Goal: Check status: Check status

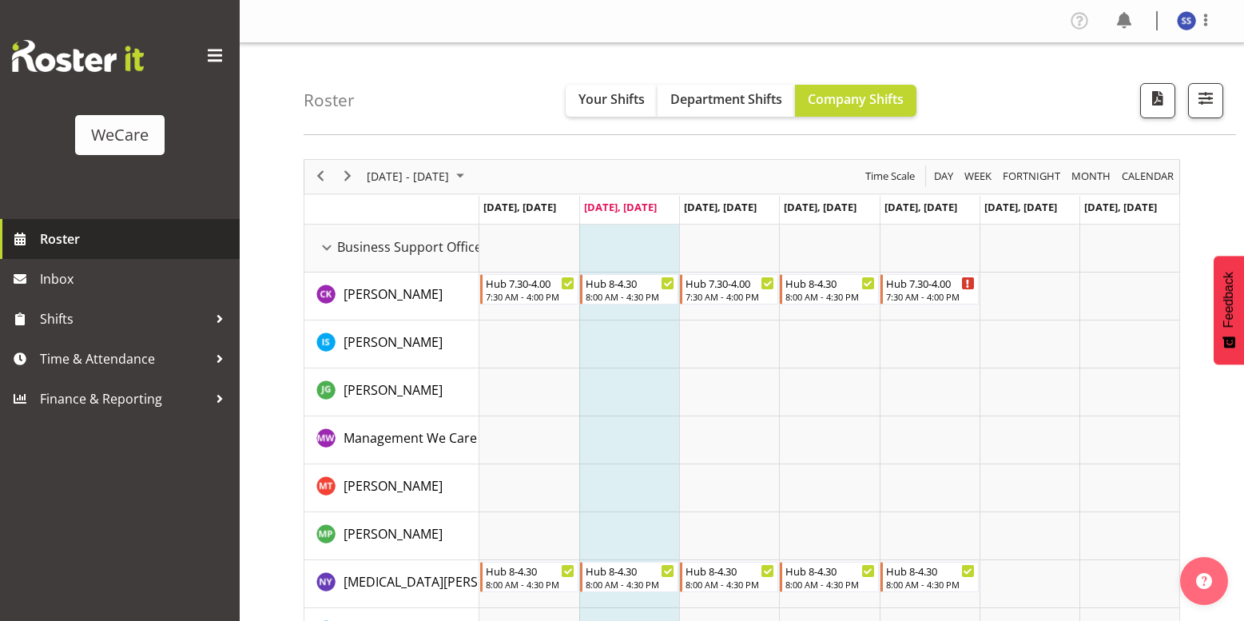
scroll to position [80, 0]
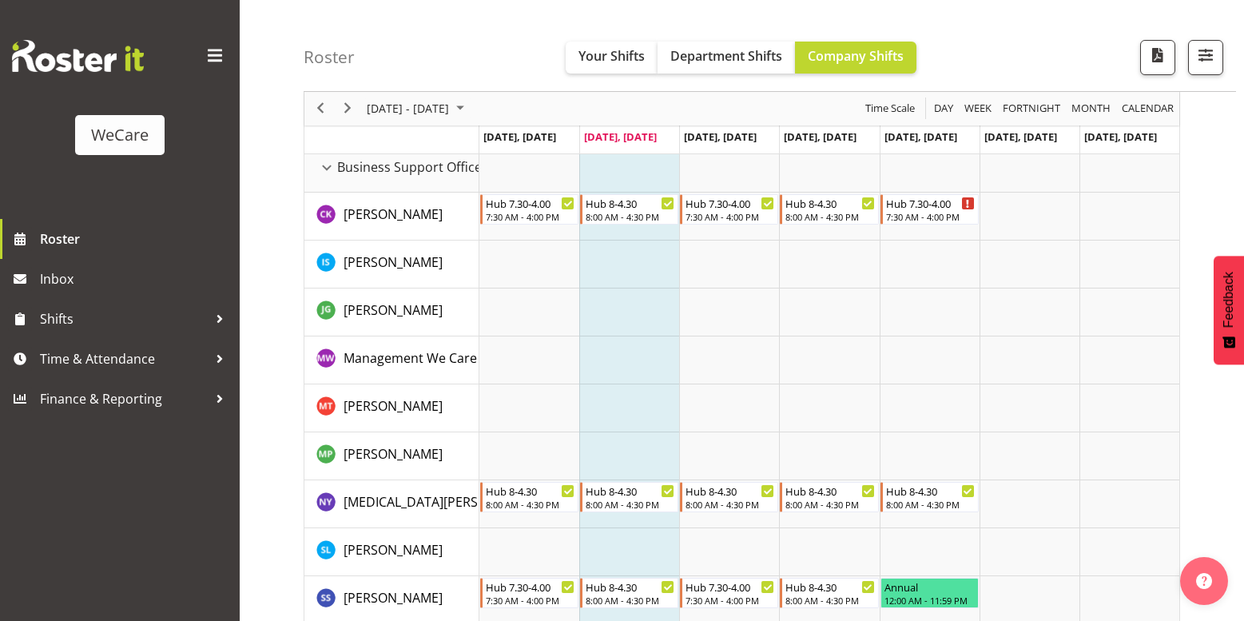
drag, startPoint x: 332, startPoint y: 168, endPoint x: 390, endPoint y: 172, distance: 58.5
click at [332, 168] on div "Business Support Office resource" at bounding box center [326, 167] width 21 height 21
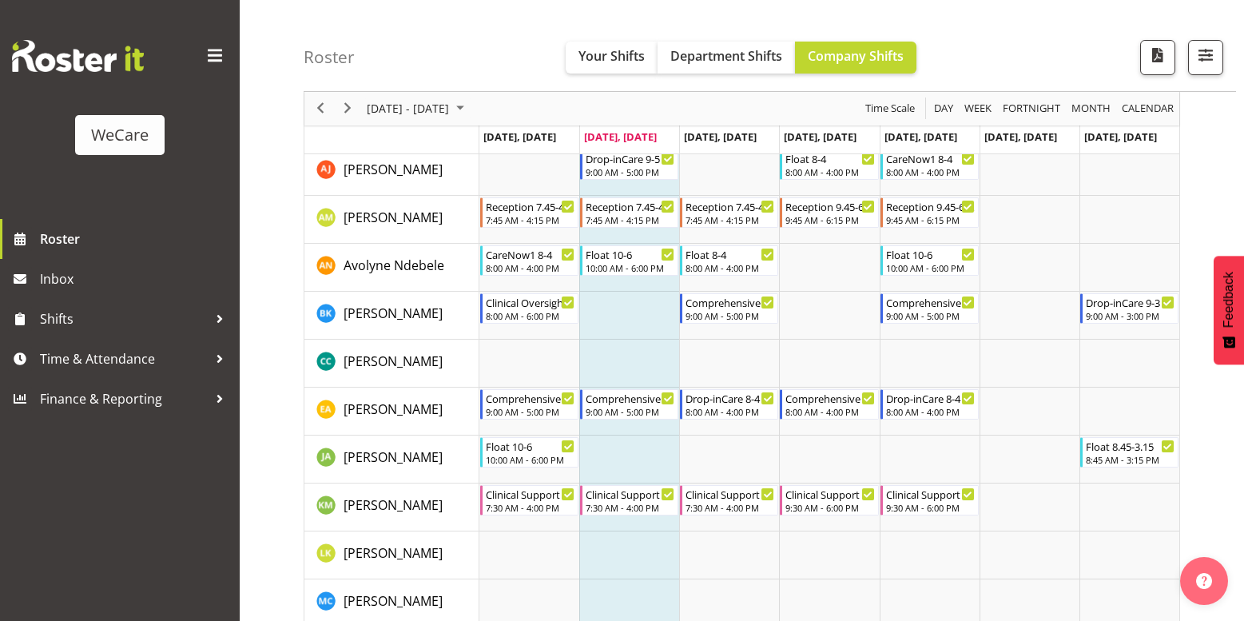
scroll to position [0, 0]
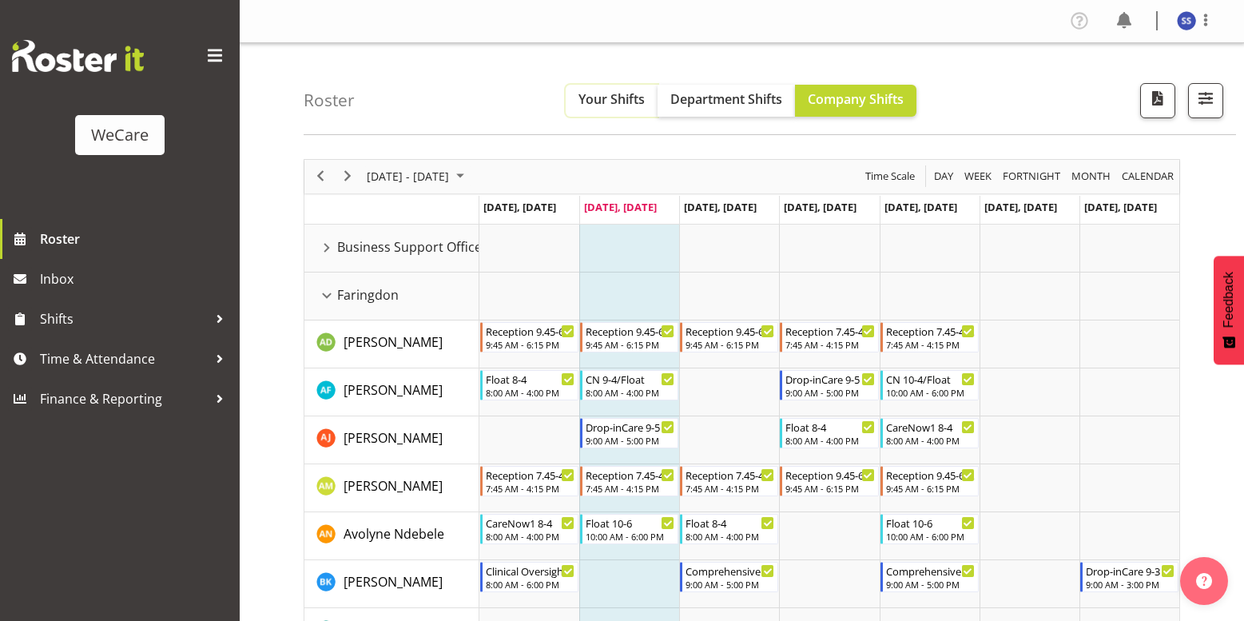
click at [619, 104] on span "Your Shifts" at bounding box center [612, 99] width 66 height 18
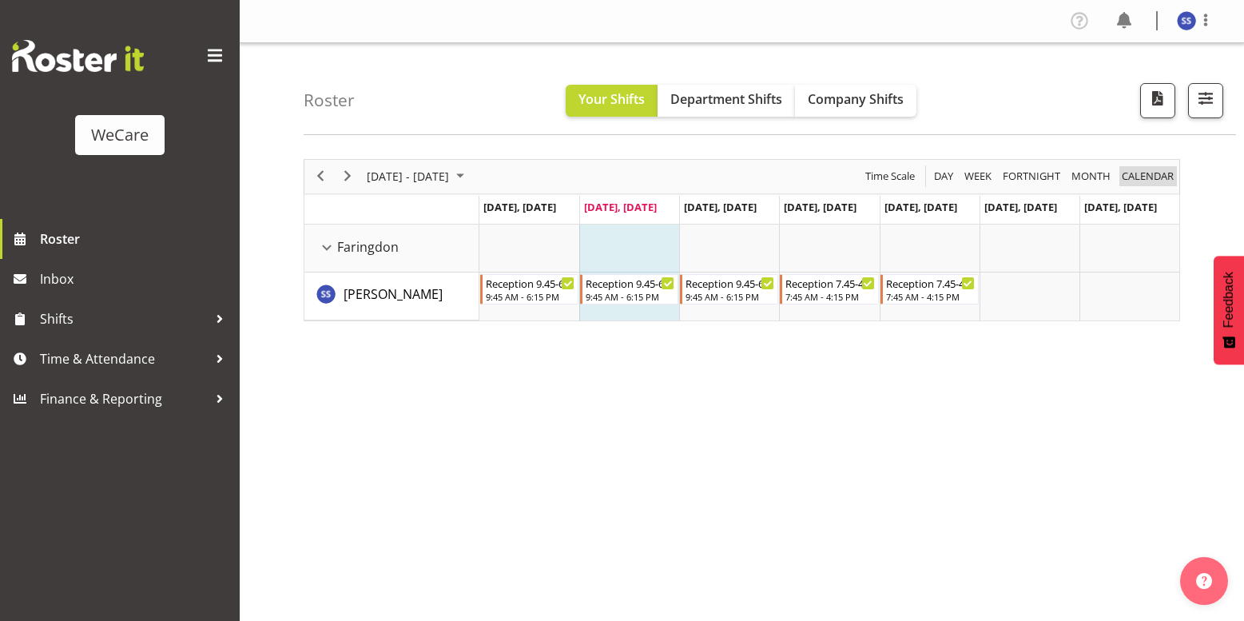
click at [1144, 177] on span "calendar" at bounding box center [1147, 176] width 55 height 20
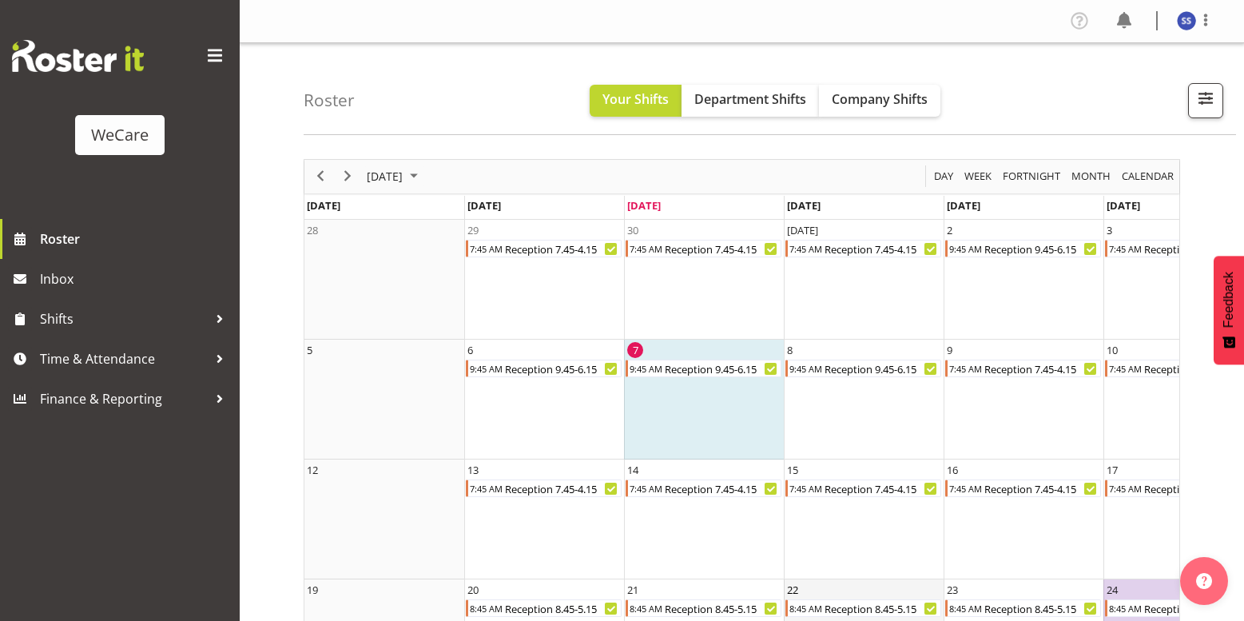
drag, startPoint x: 734, startPoint y: 606, endPoint x: 826, endPoint y: 598, distance: 92.3
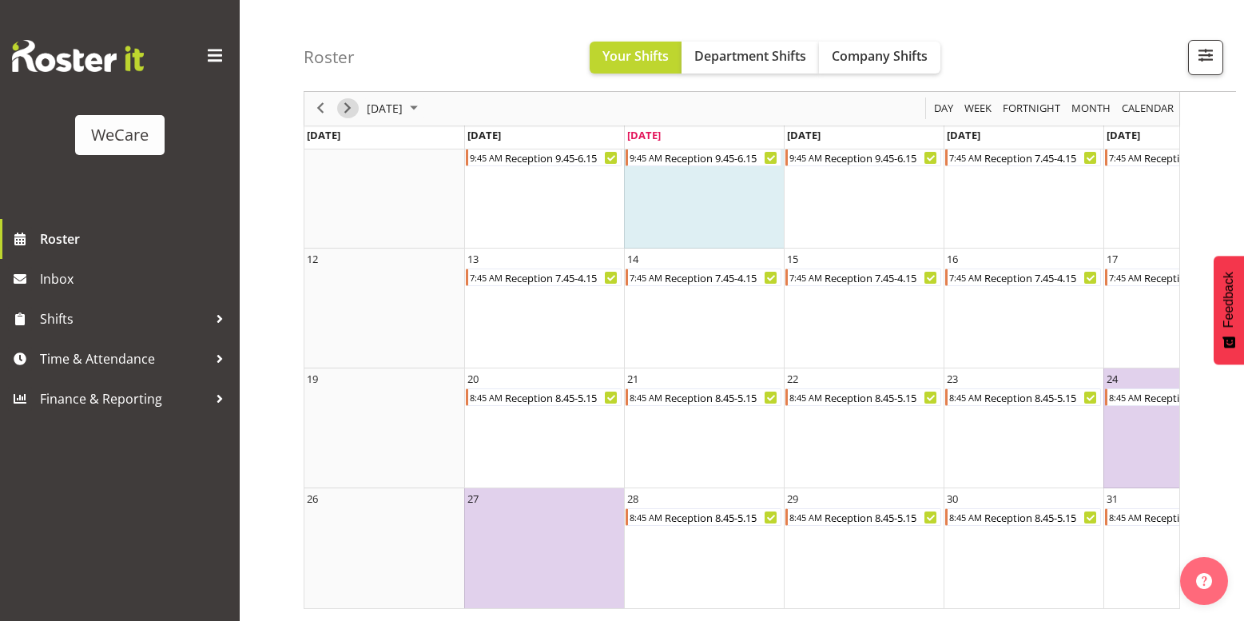
click at [344, 102] on span "Next" at bounding box center [347, 109] width 19 height 20
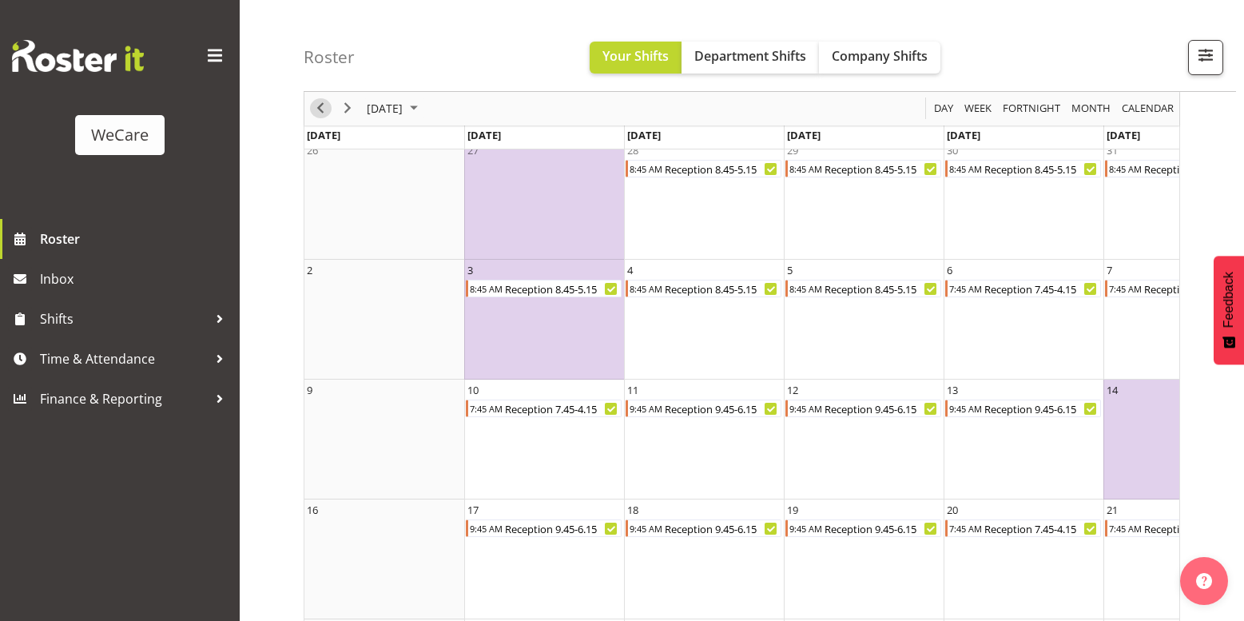
click at [328, 106] on span "Previous" at bounding box center [320, 109] width 19 height 20
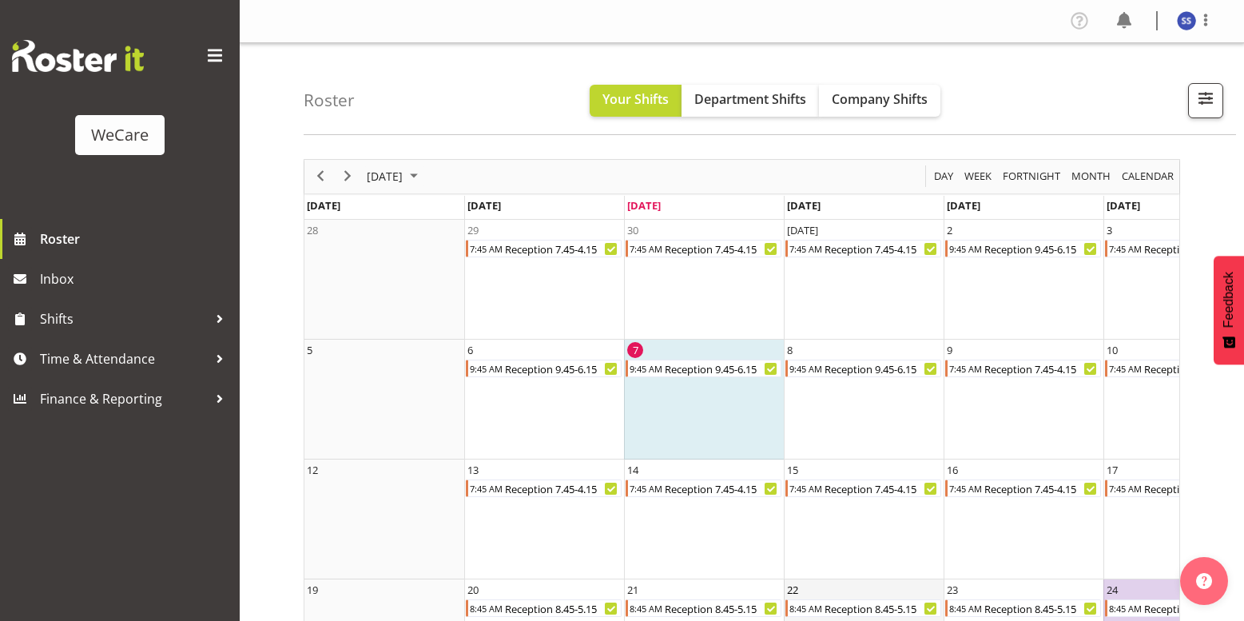
drag, startPoint x: 874, startPoint y: 603, endPoint x: 933, endPoint y: 613, distance: 60.0
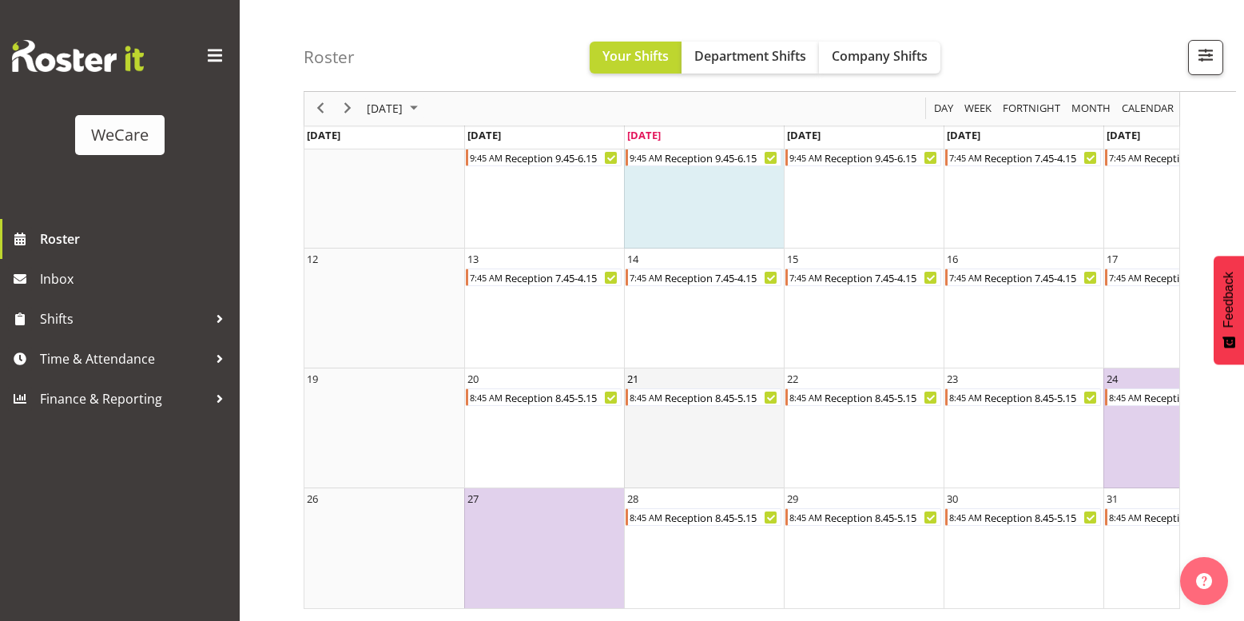
click at [662, 435] on td "21 8:45 AM Reception 8.45-5.15" at bounding box center [704, 428] width 160 height 120
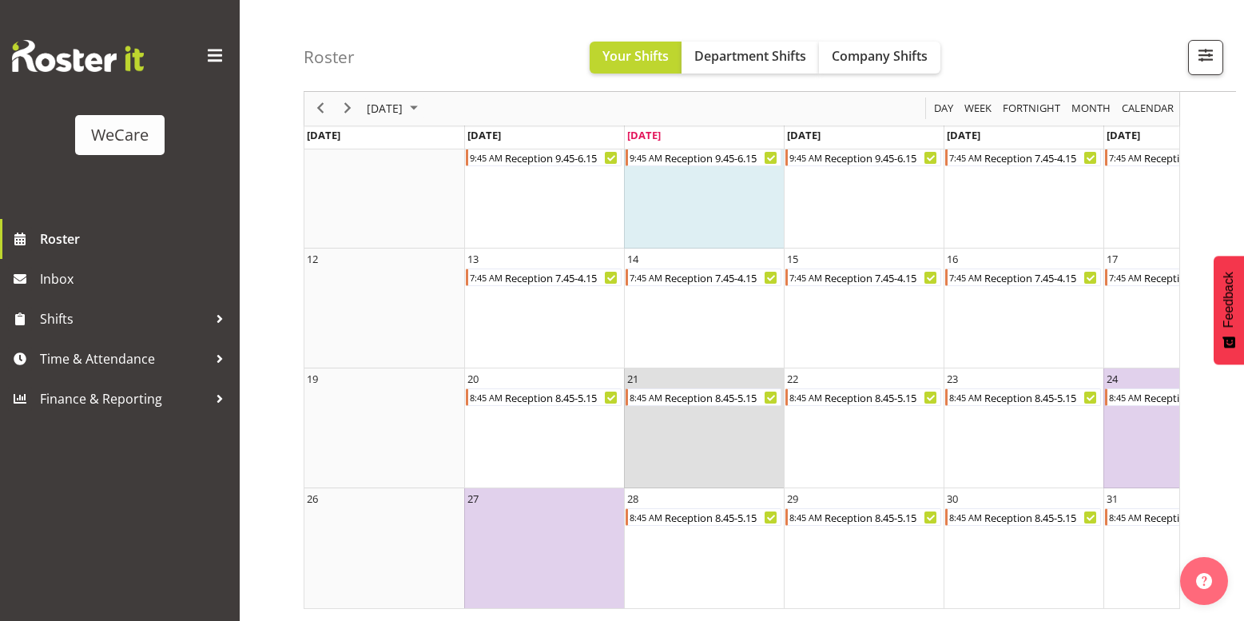
scroll to position [0, 109]
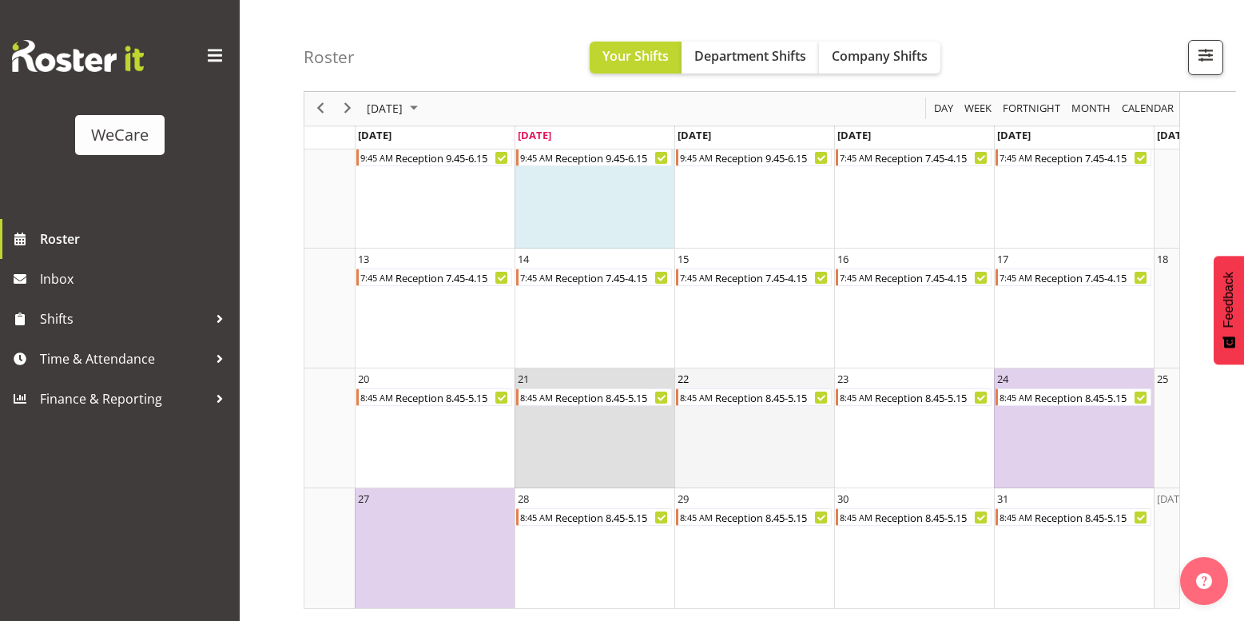
click at [743, 416] on td "22 8:45 AM Reception 8.45-5.15" at bounding box center [754, 428] width 160 height 120
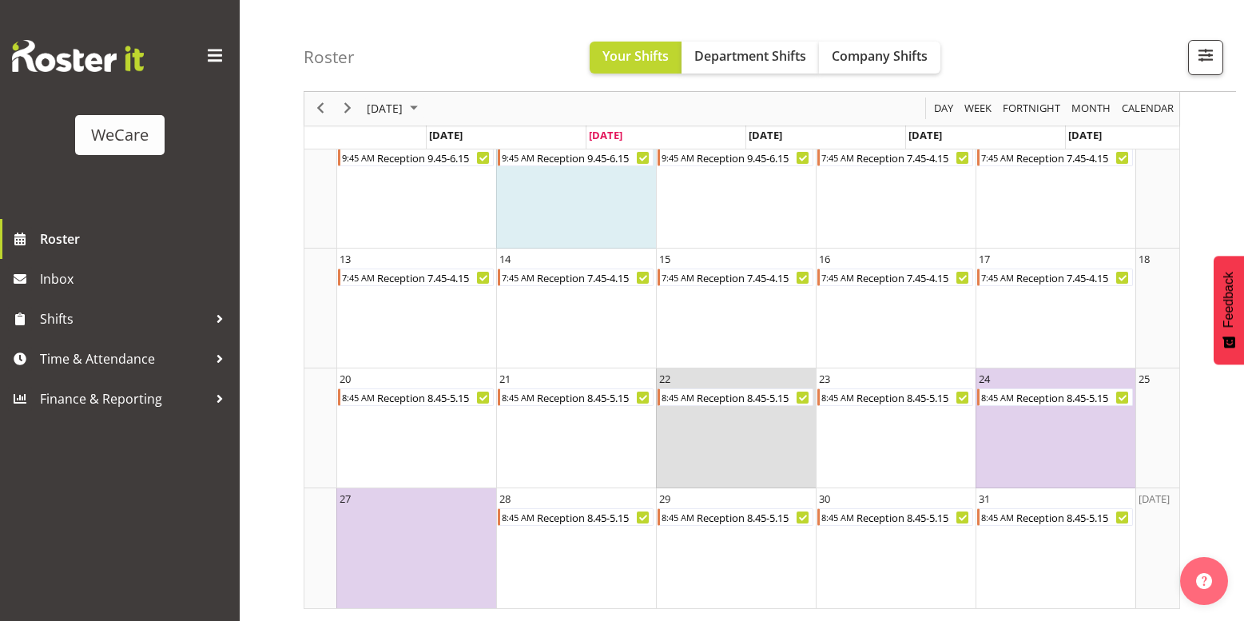
scroll to position [0, 137]
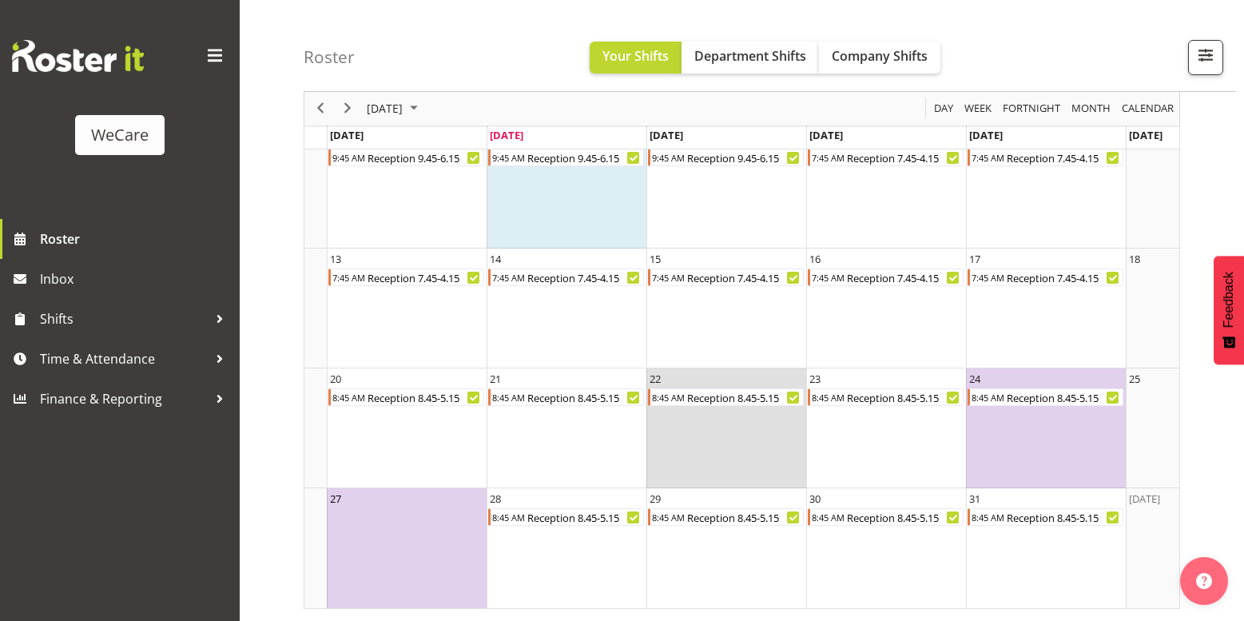
click at [414, 513] on td "27" at bounding box center [407, 548] width 160 height 120
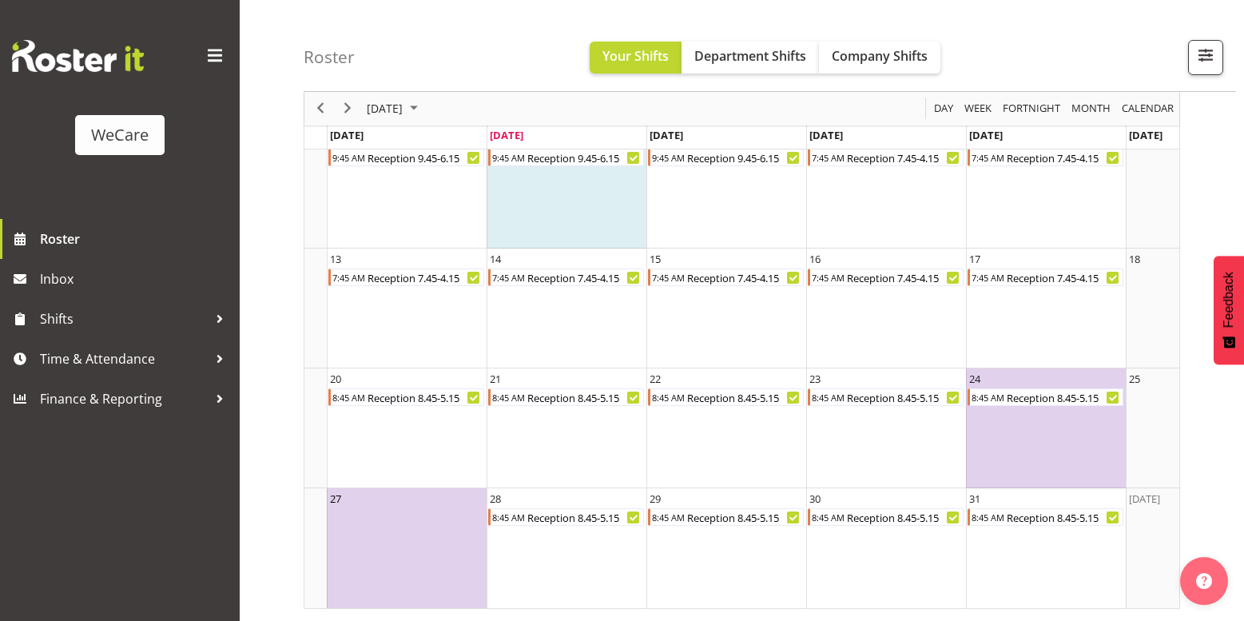
click at [392, 502] on td "27" at bounding box center [407, 548] width 160 height 120
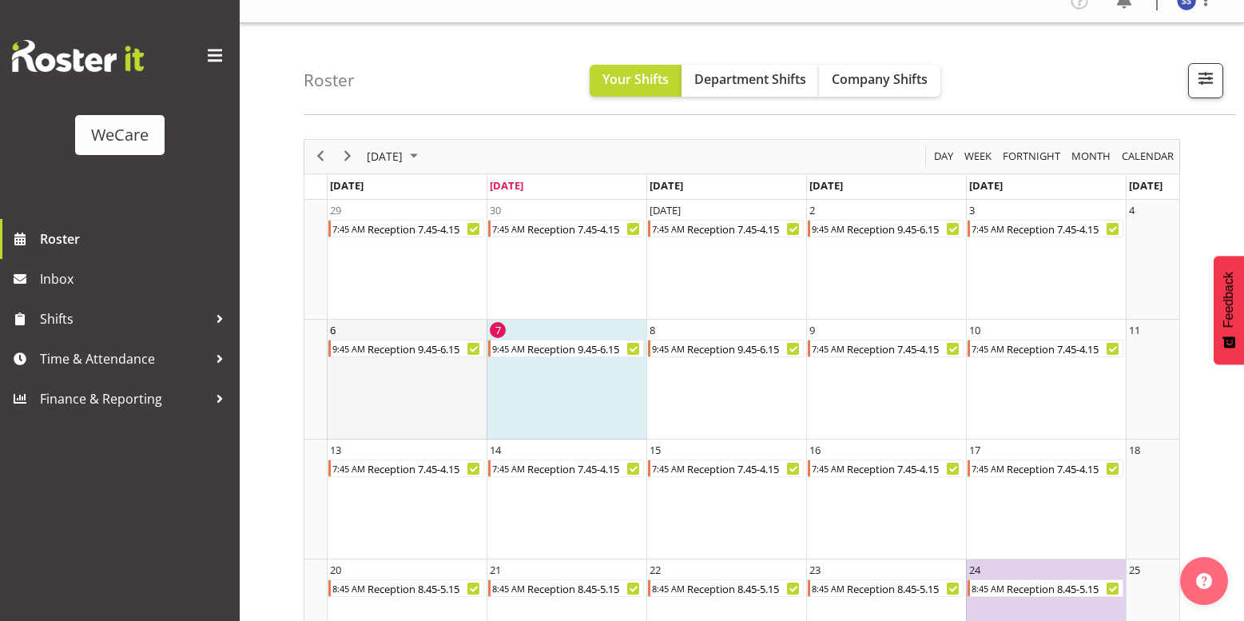
scroll to position [0, 0]
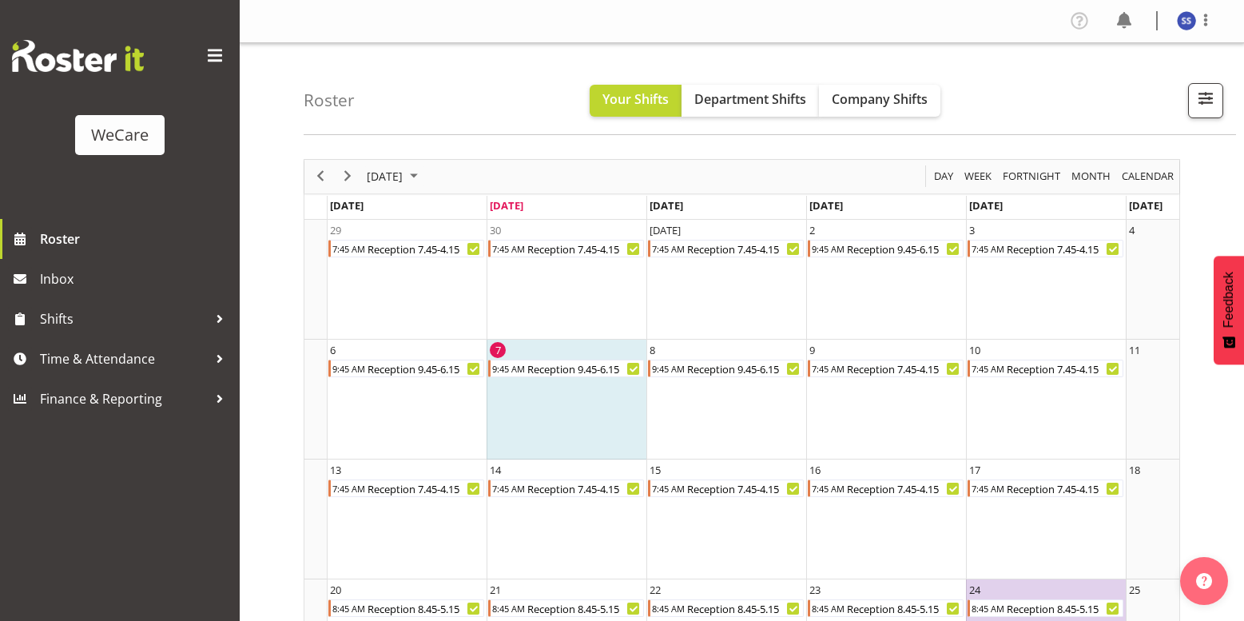
click at [576, 436] on td "7 9:45 AM Reception 9.45-6.15" at bounding box center [567, 400] width 160 height 120
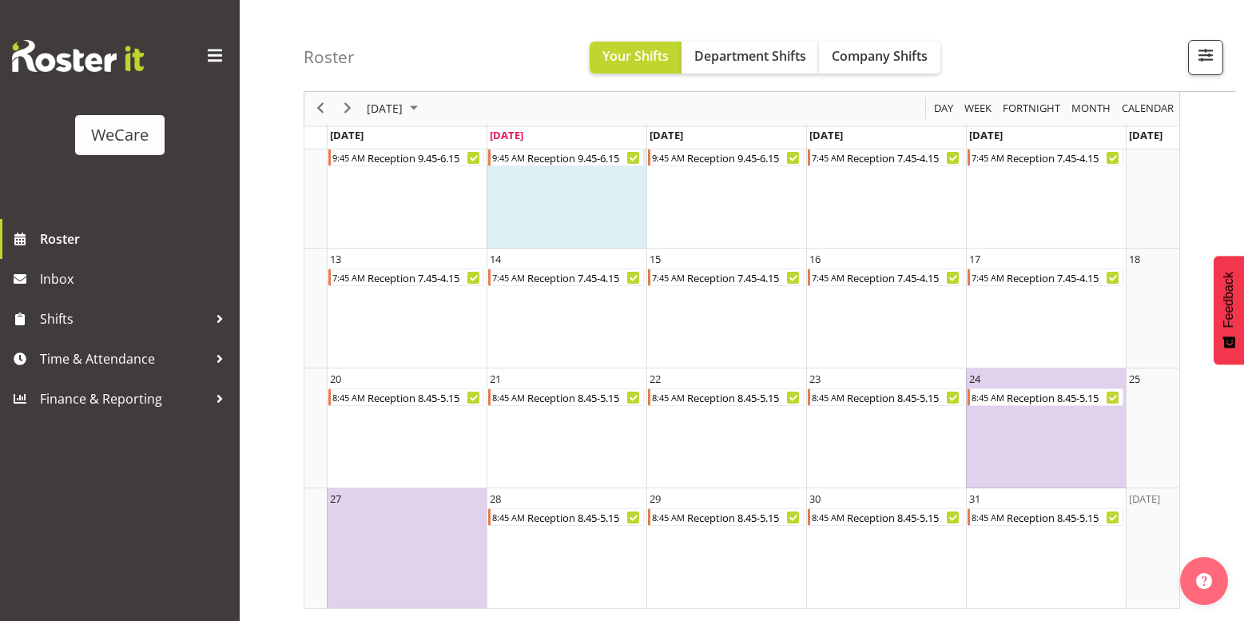
scroll to position [223, 0]
click at [969, 106] on span "Week" at bounding box center [978, 109] width 30 height 20
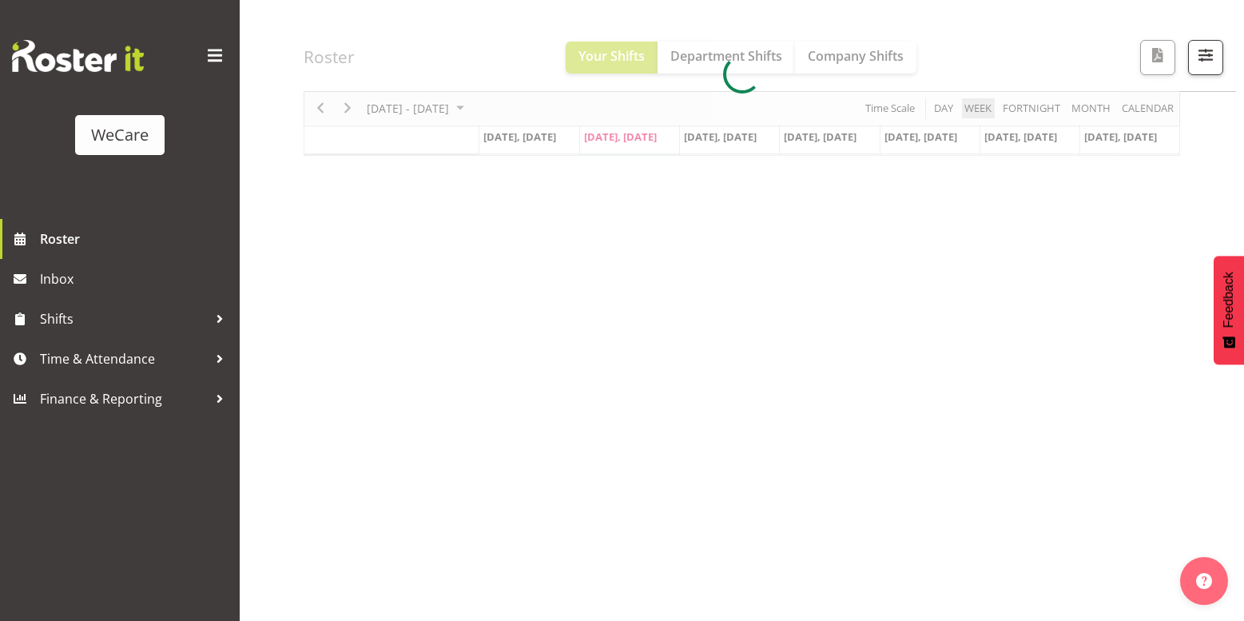
scroll to position [165, 0]
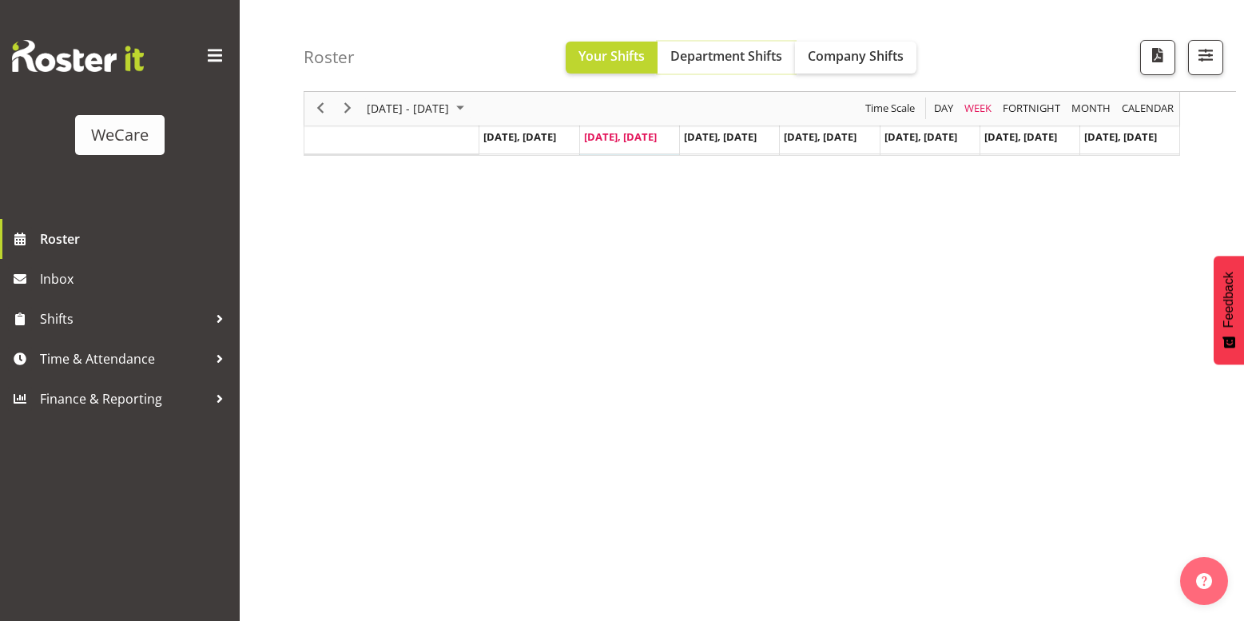
click at [732, 64] on span "Department Shifts" at bounding box center [727, 56] width 112 height 18
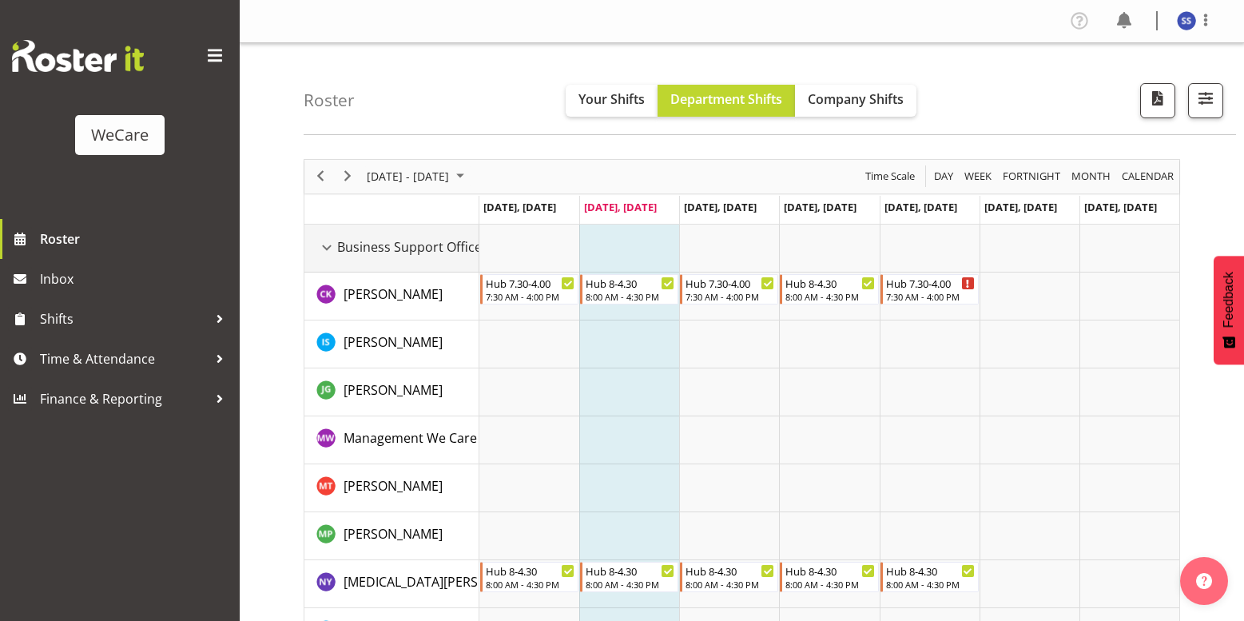
click at [340, 247] on span "Business Support Office" at bounding box center [409, 246] width 145 height 19
click at [332, 249] on div "Business Support Office resource" at bounding box center [326, 247] width 21 height 21
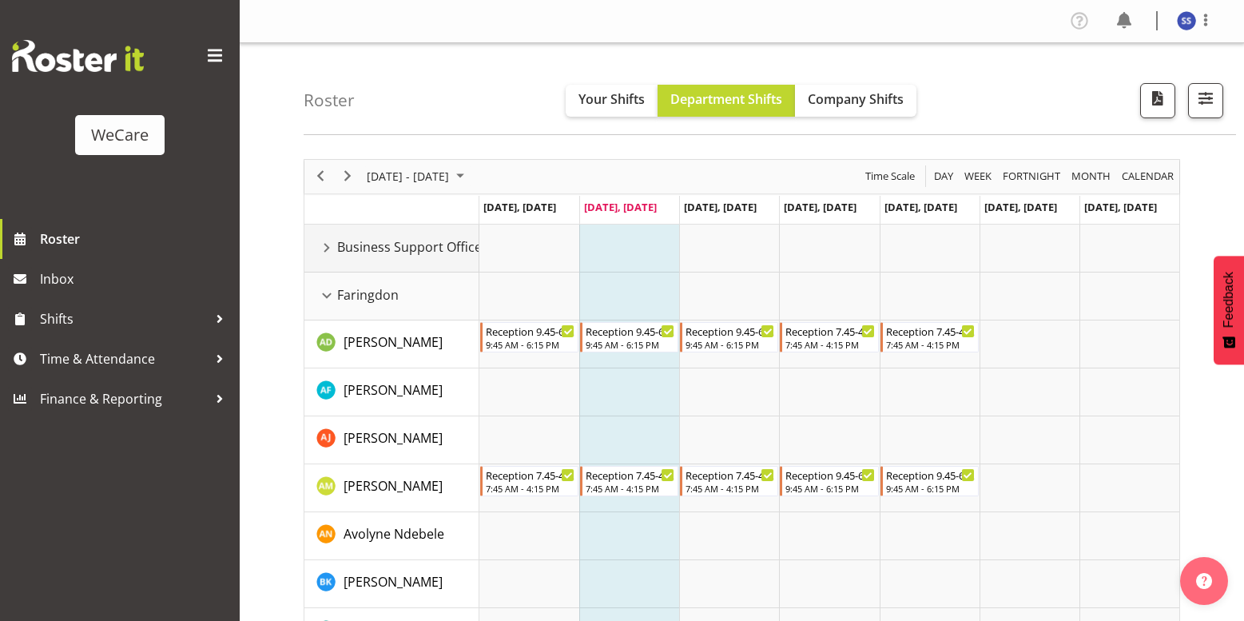
scroll to position [80, 0]
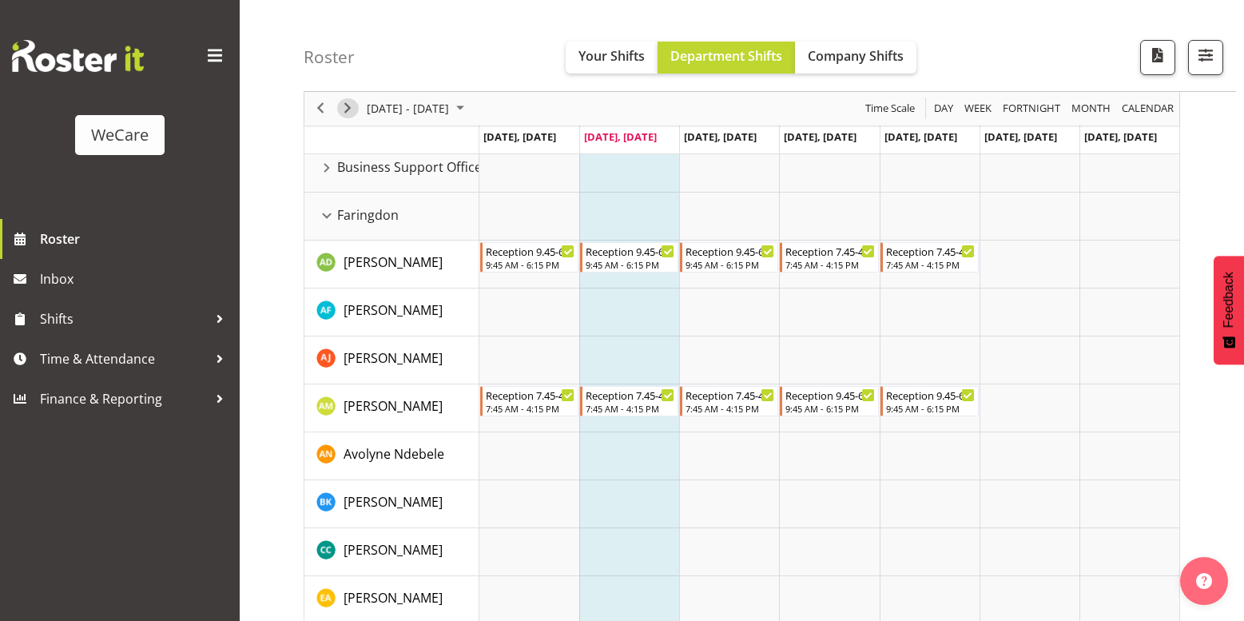
click at [355, 109] on span "Next" at bounding box center [347, 109] width 19 height 20
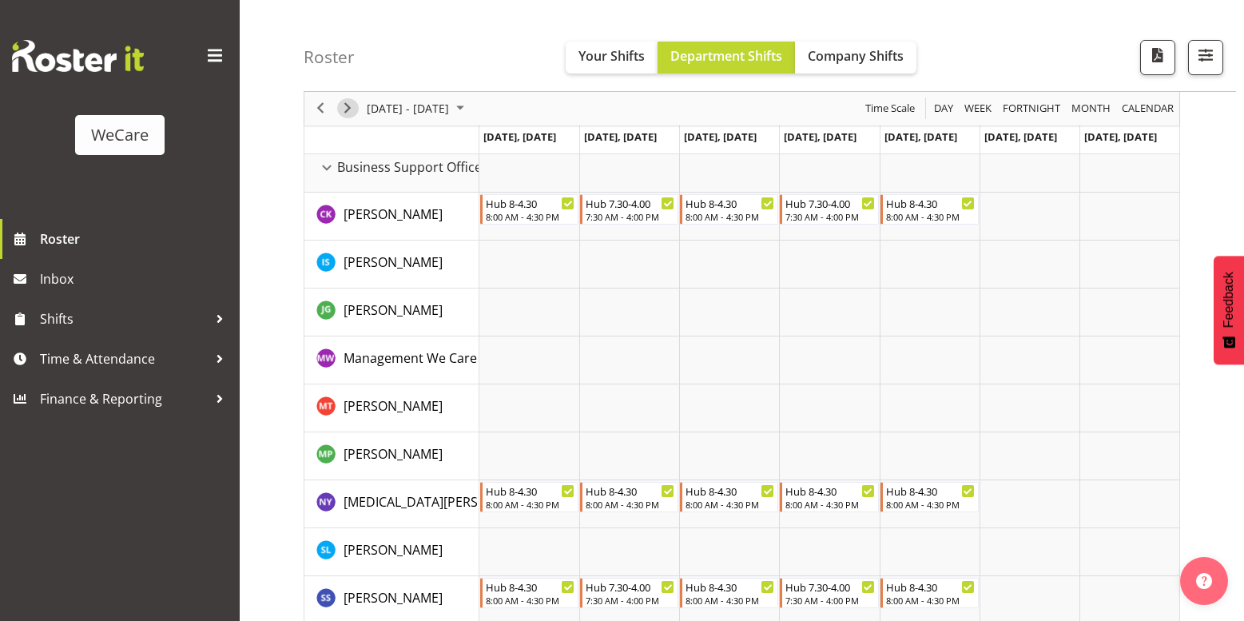
click at [349, 105] on span "Next" at bounding box center [347, 109] width 19 height 20
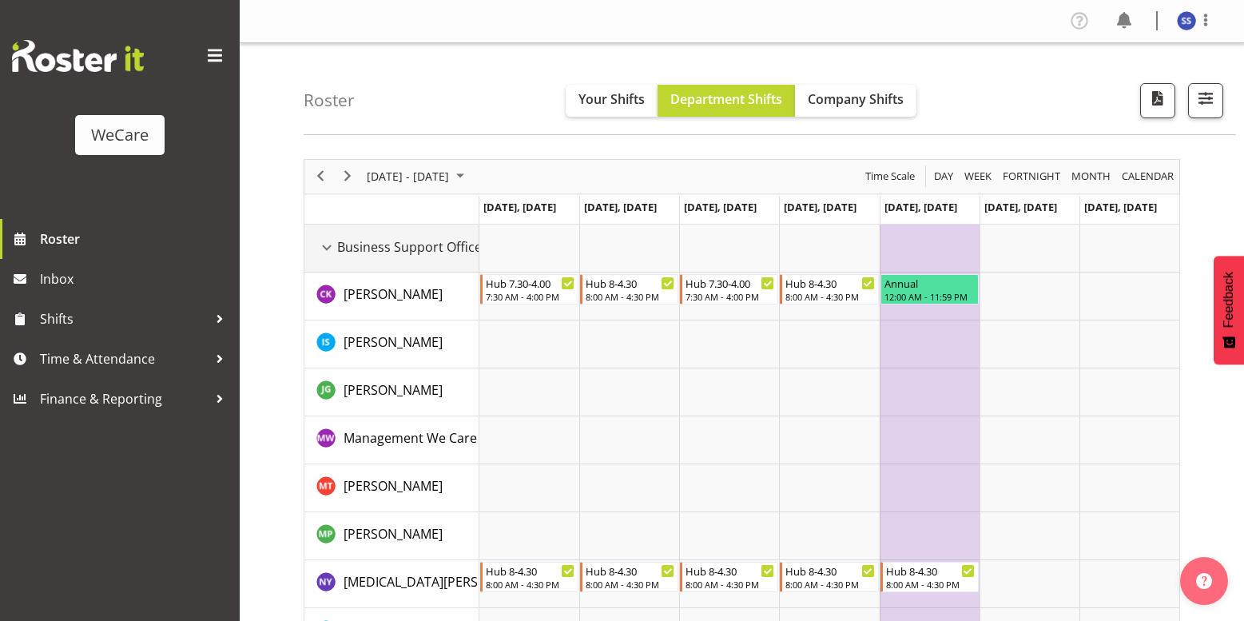
click at [329, 253] on div "Business Support Office resource" at bounding box center [326, 247] width 21 height 21
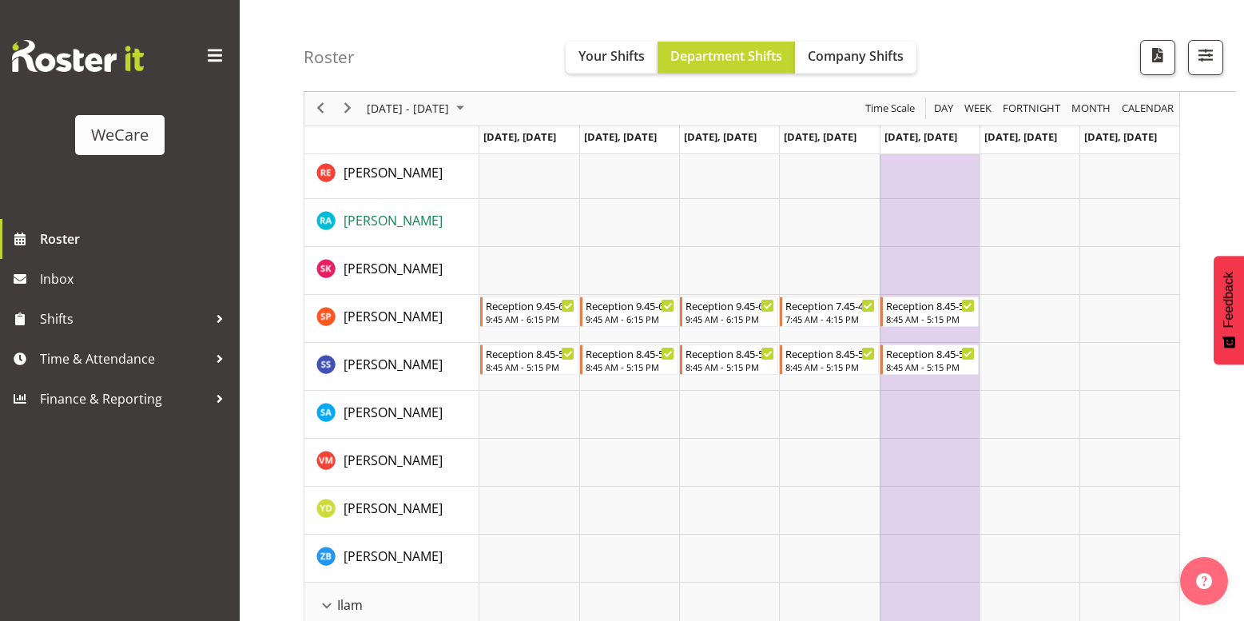
scroll to position [799, 0]
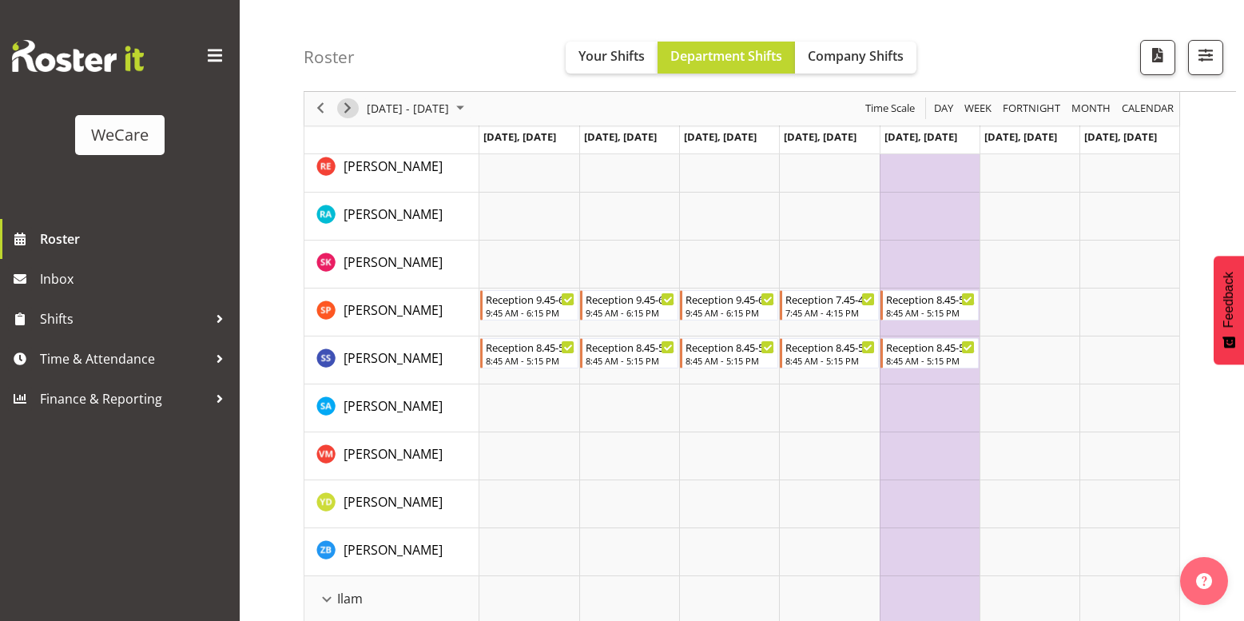
click at [348, 107] on span "Next" at bounding box center [347, 109] width 19 height 20
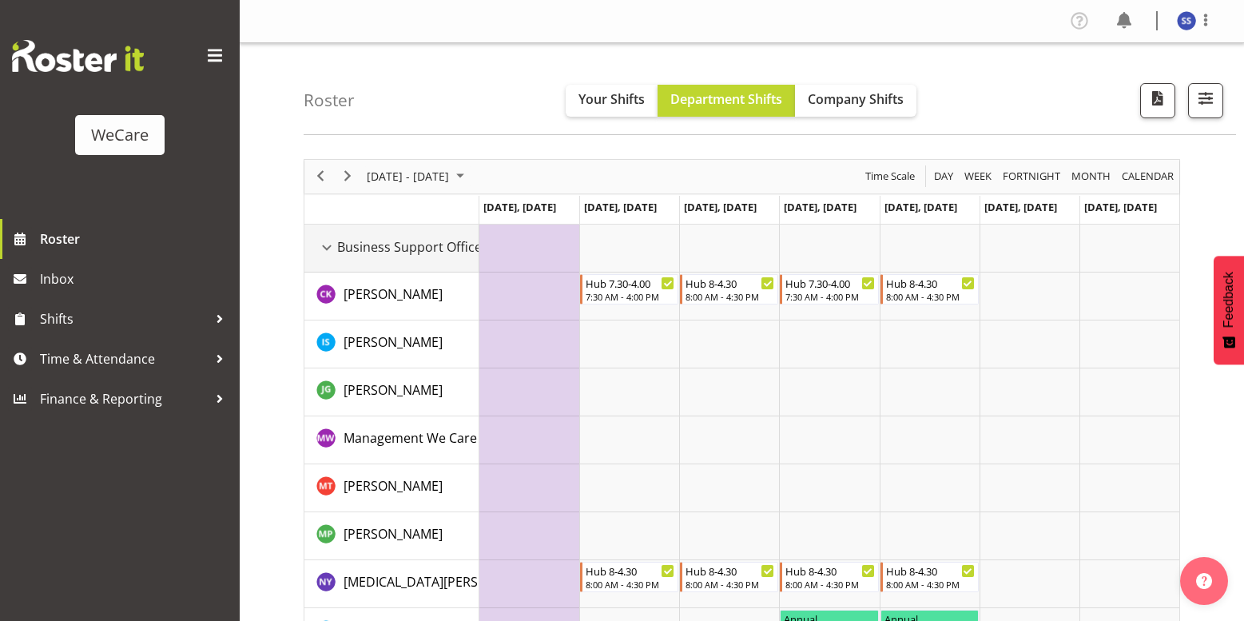
click at [325, 251] on div "Business Support Office resource" at bounding box center [326, 247] width 21 height 21
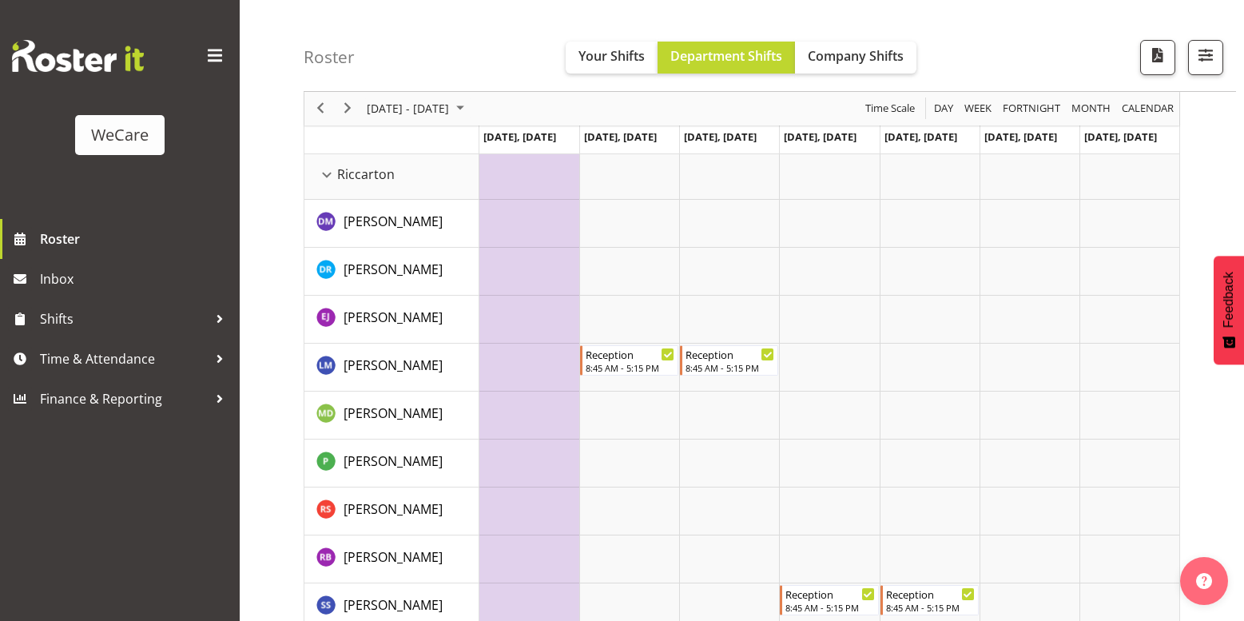
scroll to position [2717, 0]
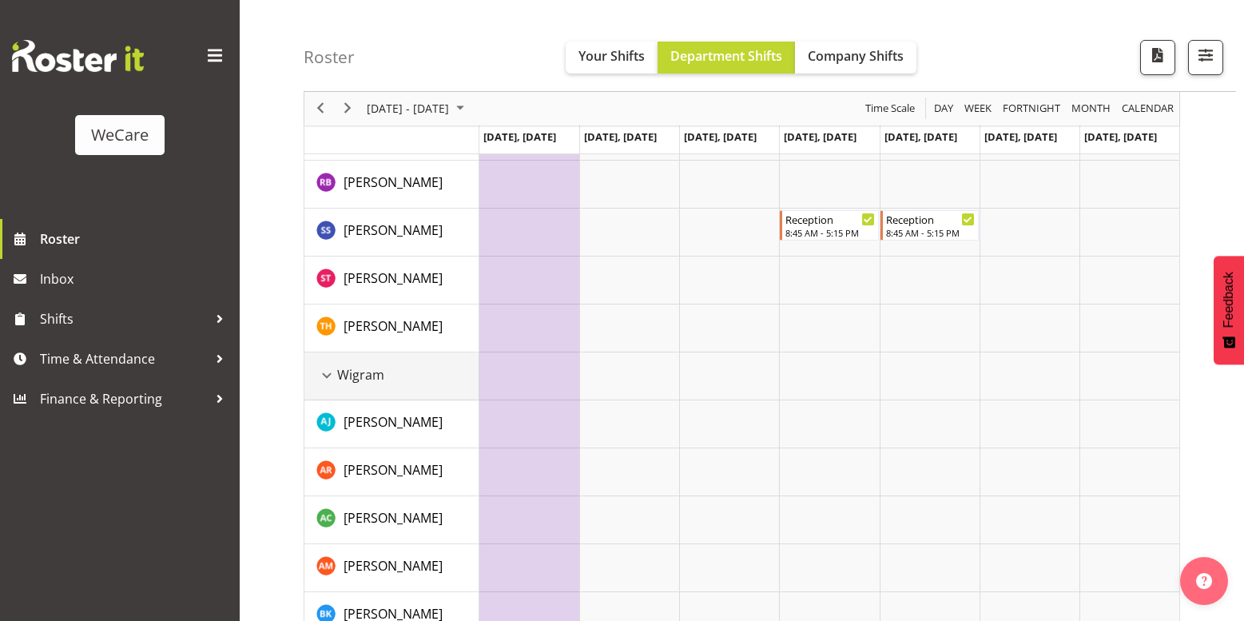
click at [331, 370] on div "Wigram resource" at bounding box center [326, 375] width 21 height 21
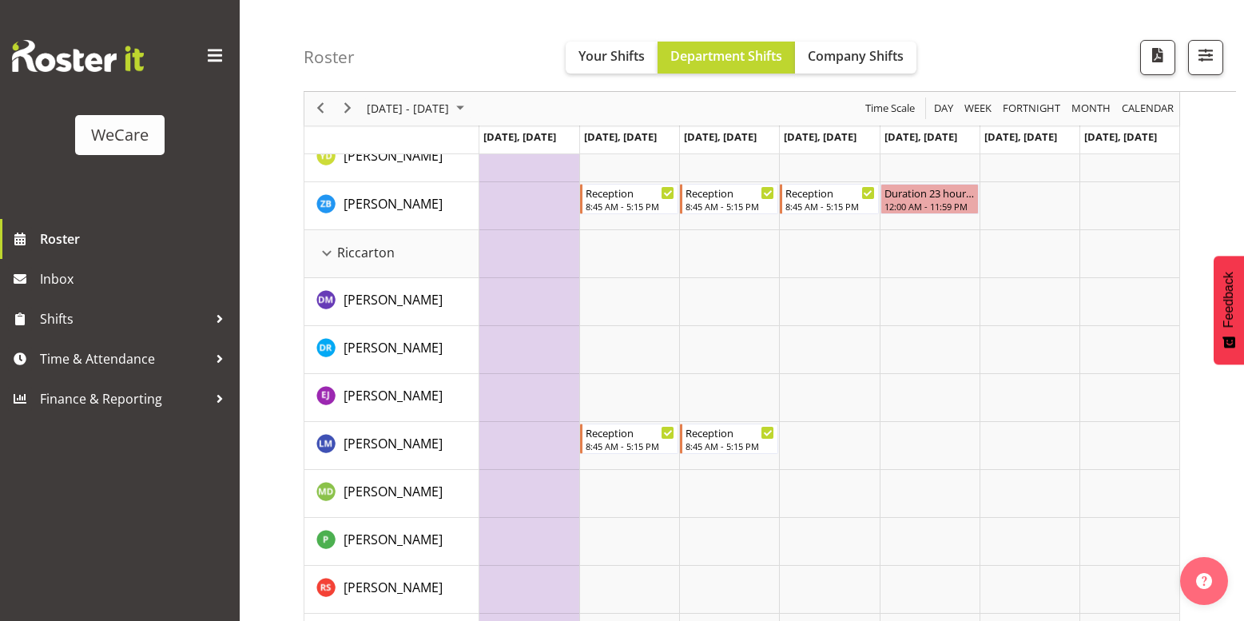
scroll to position [2350, 0]
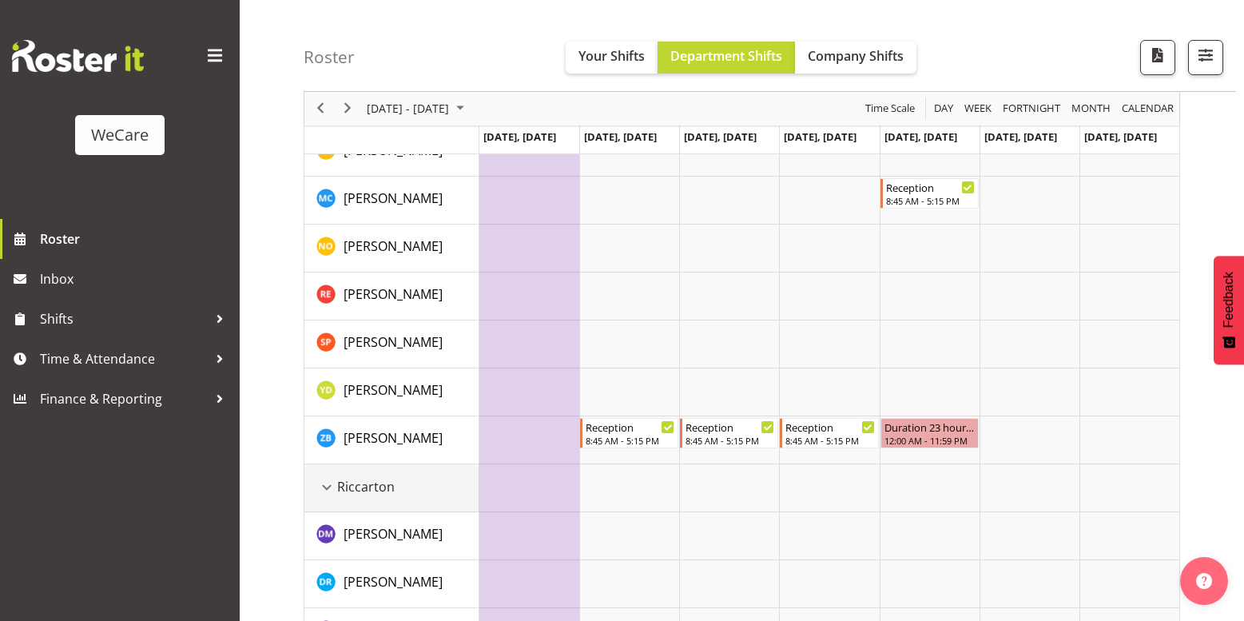
click at [335, 499] on td "Riccarton" at bounding box center [391, 488] width 175 height 48
click at [333, 491] on div "Riccarton resource" at bounding box center [326, 487] width 21 height 21
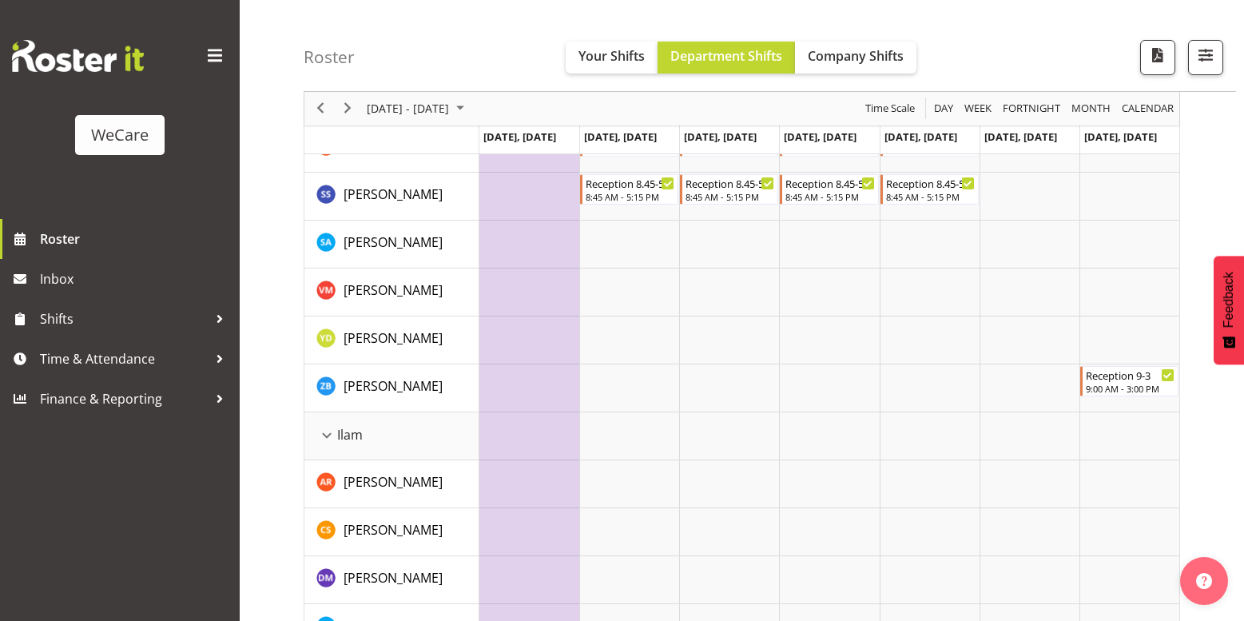
scroll to position [863, 0]
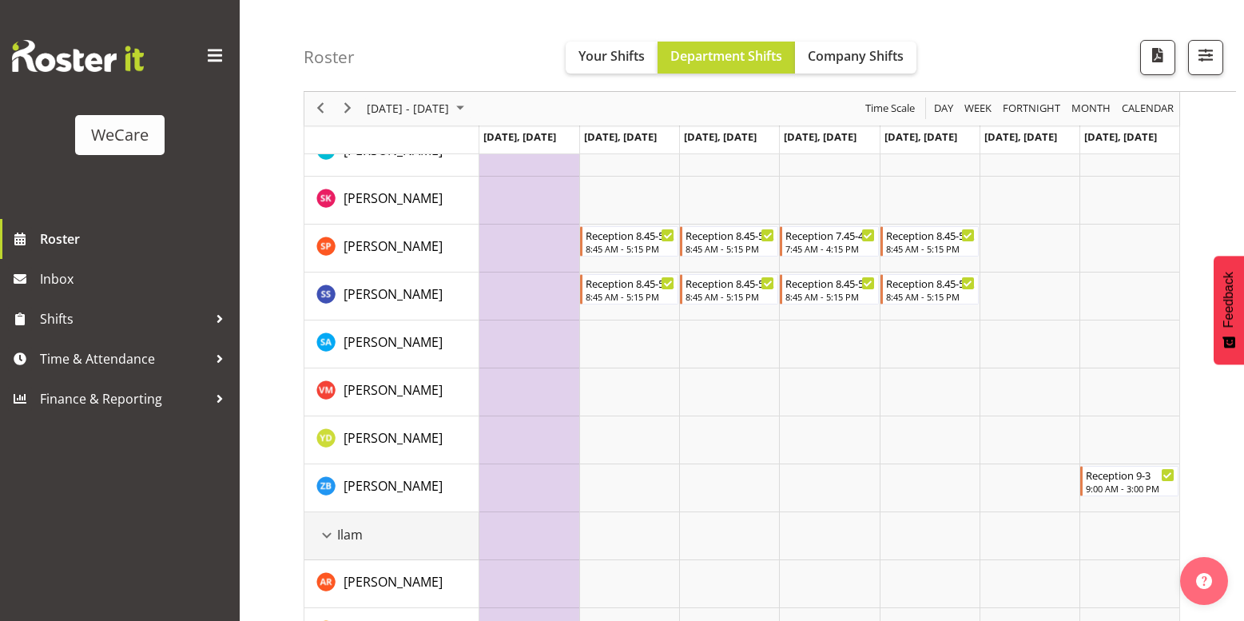
click at [335, 538] on div "Ilam resource" at bounding box center [326, 535] width 21 height 21
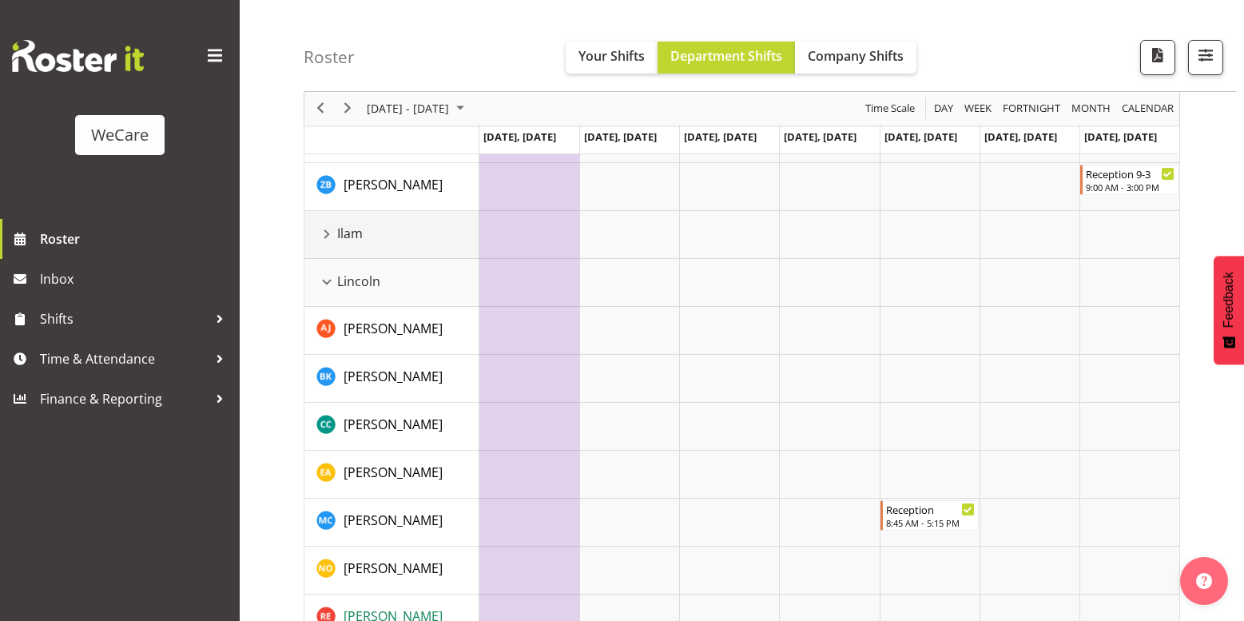
scroll to position [1343, 0]
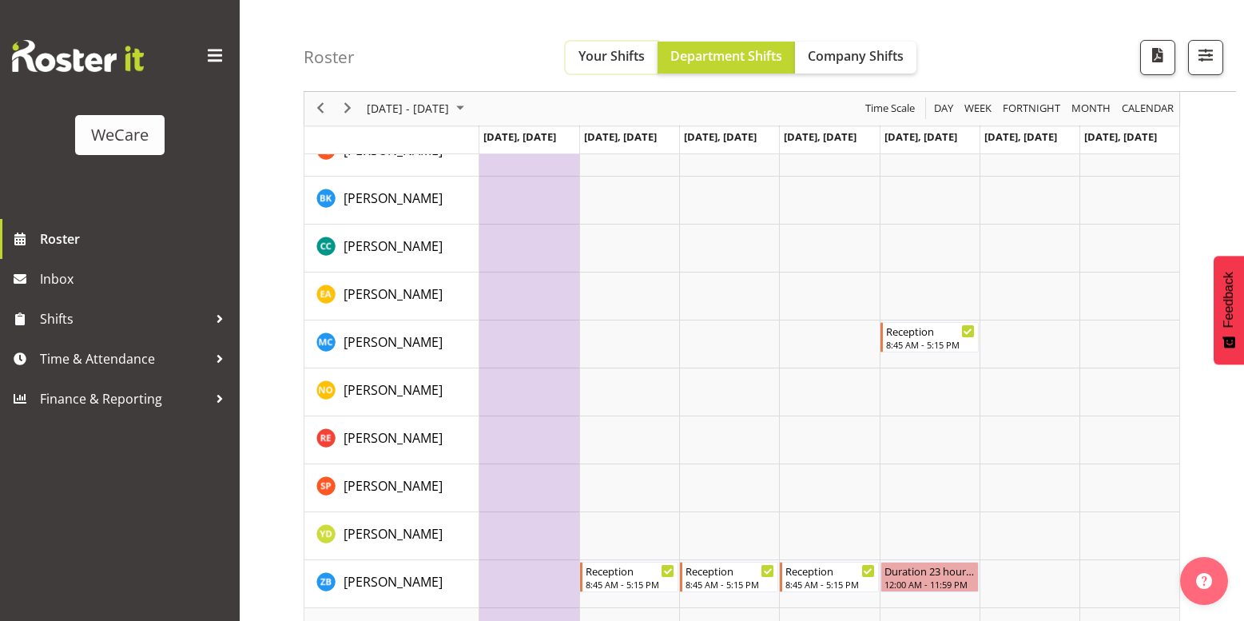
click at [629, 54] on span "Your Shifts" at bounding box center [612, 56] width 66 height 18
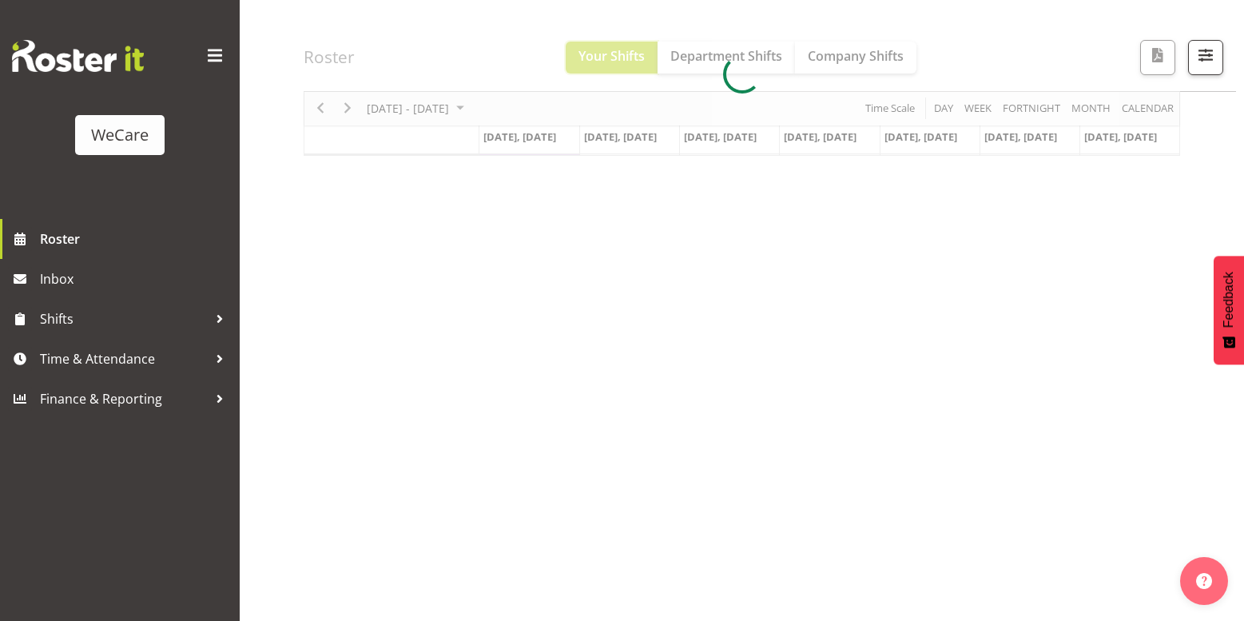
scroll to position [165, 0]
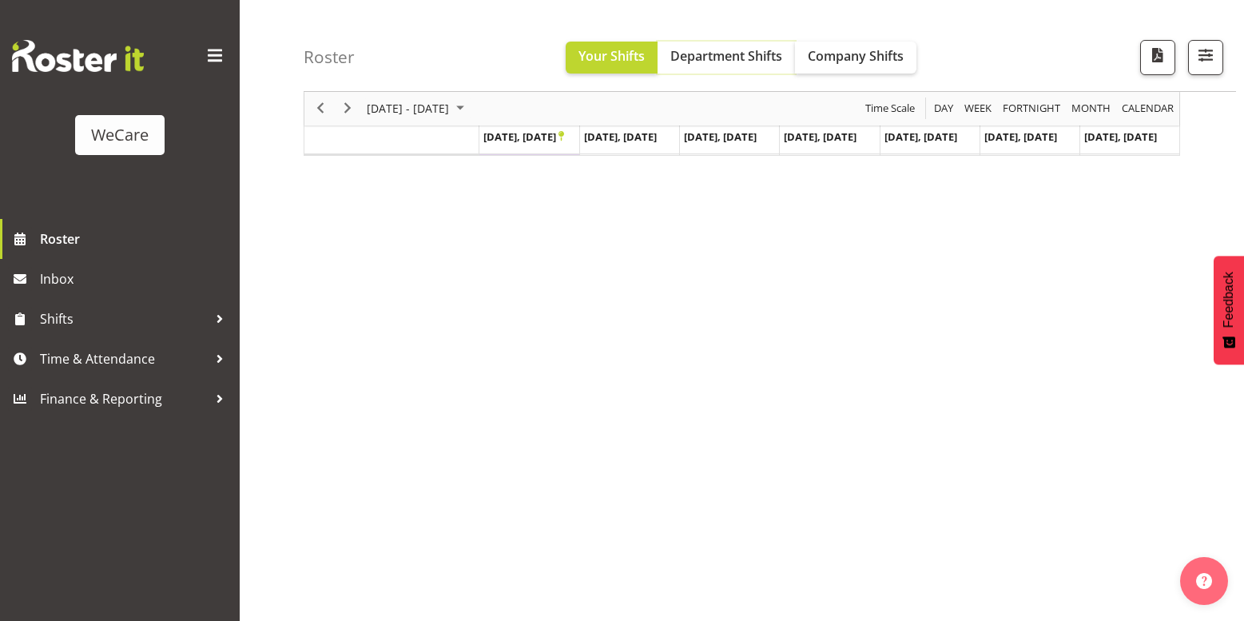
click at [705, 54] on span "Department Shifts" at bounding box center [727, 56] width 112 height 18
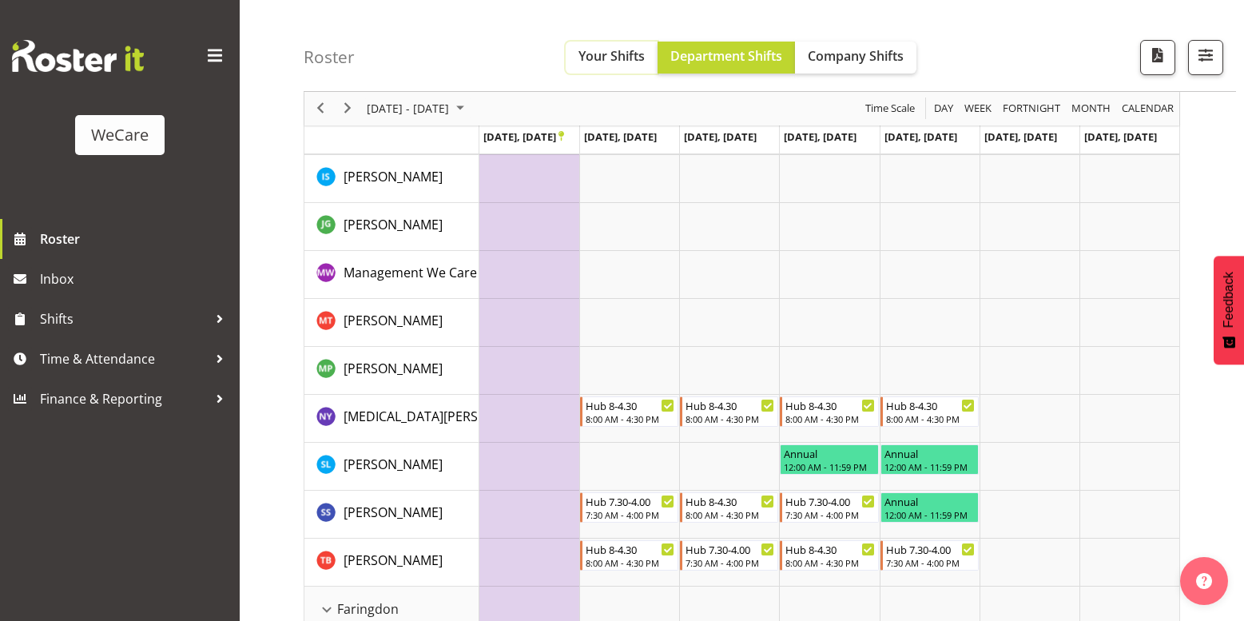
click at [615, 51] on span "Your Shifts" at bounding box center [612, 56] width 66 height 18
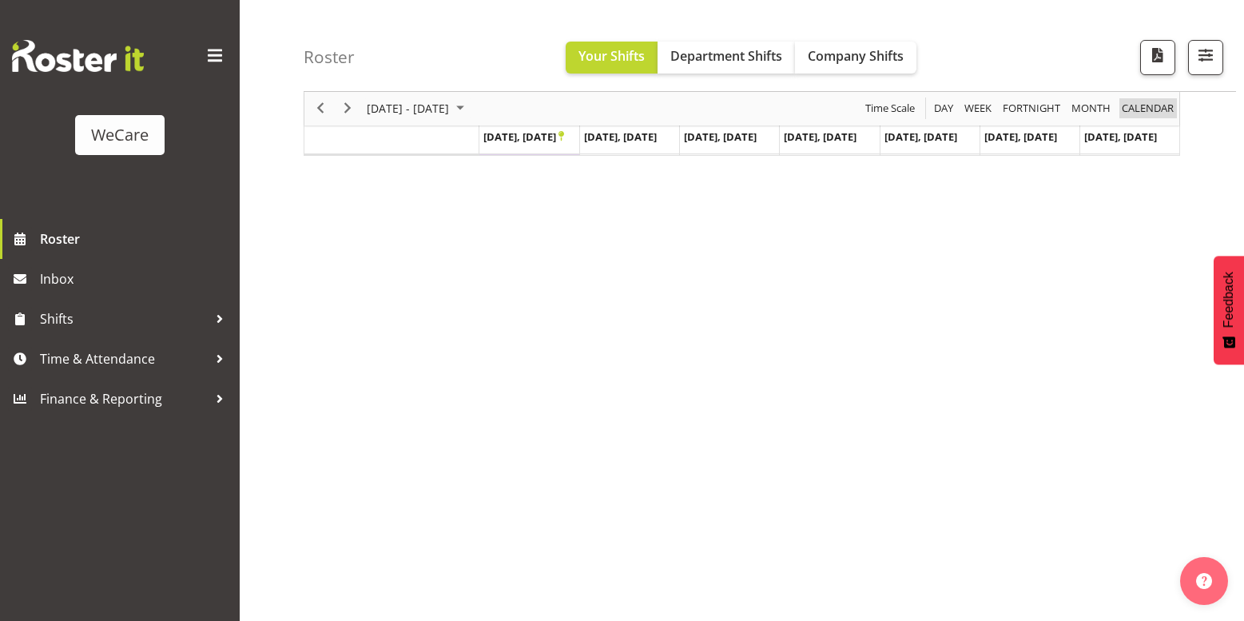
click at [1151, 107] on span "calendar" at bounding box center [1147, 109] width 55 height 20
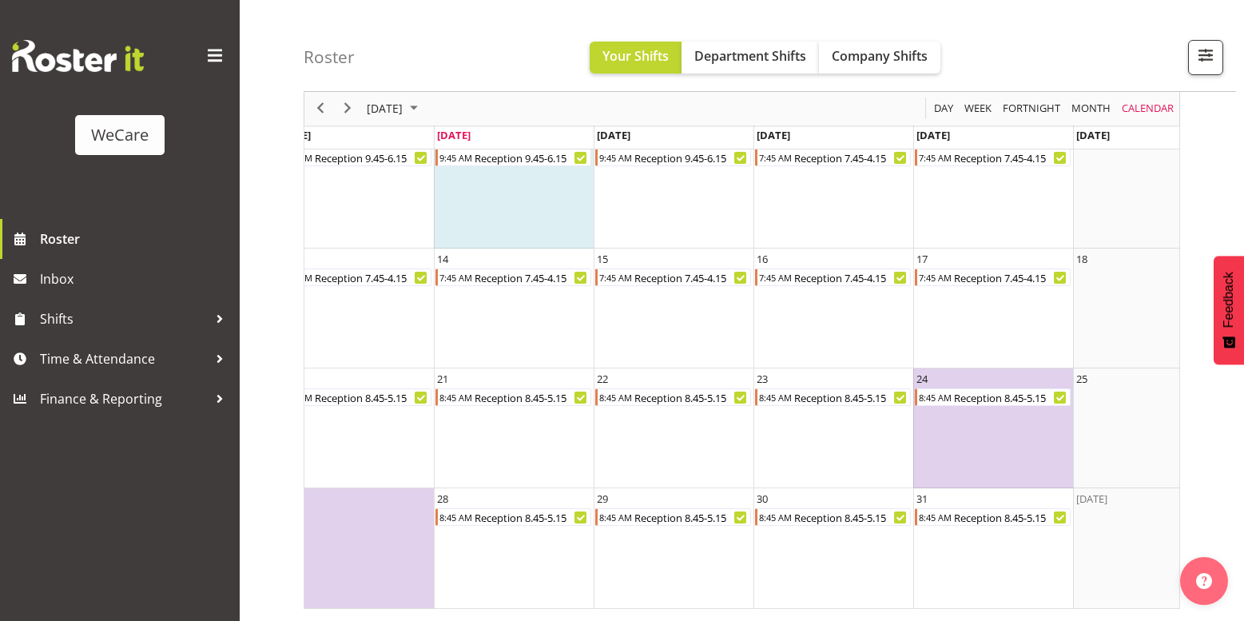
scroll to position [0, 244]
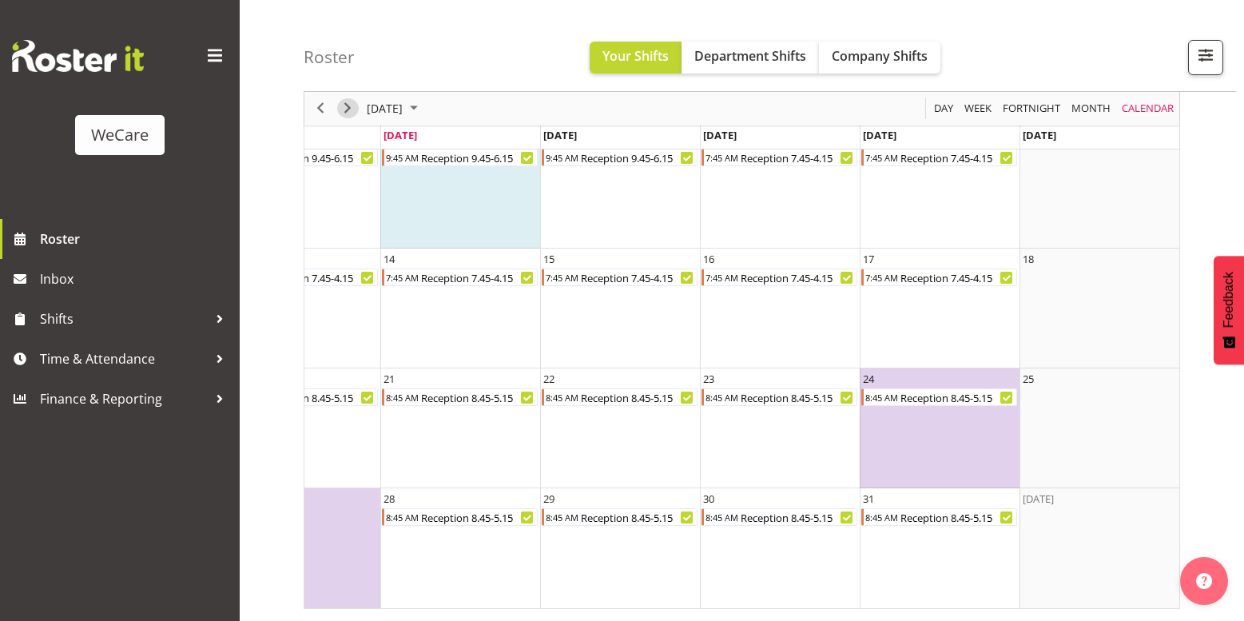
click at [354, 109] on span "Next" at bounding box center [347, 109] width 19 height 20
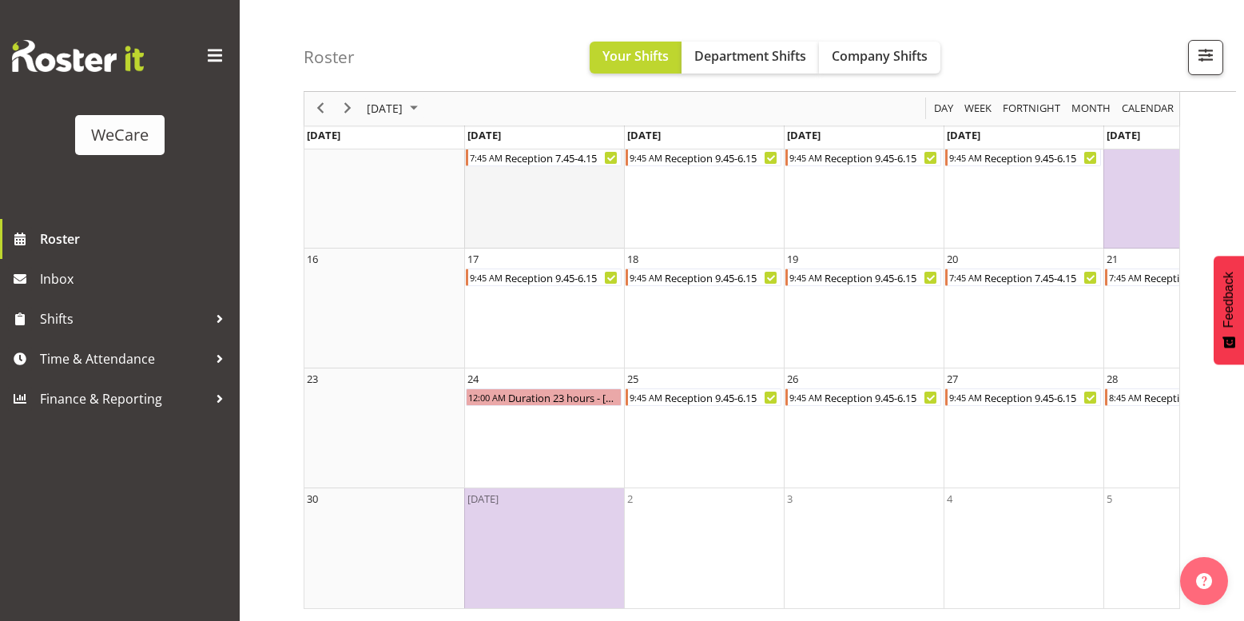
scroll to position [343, 0]
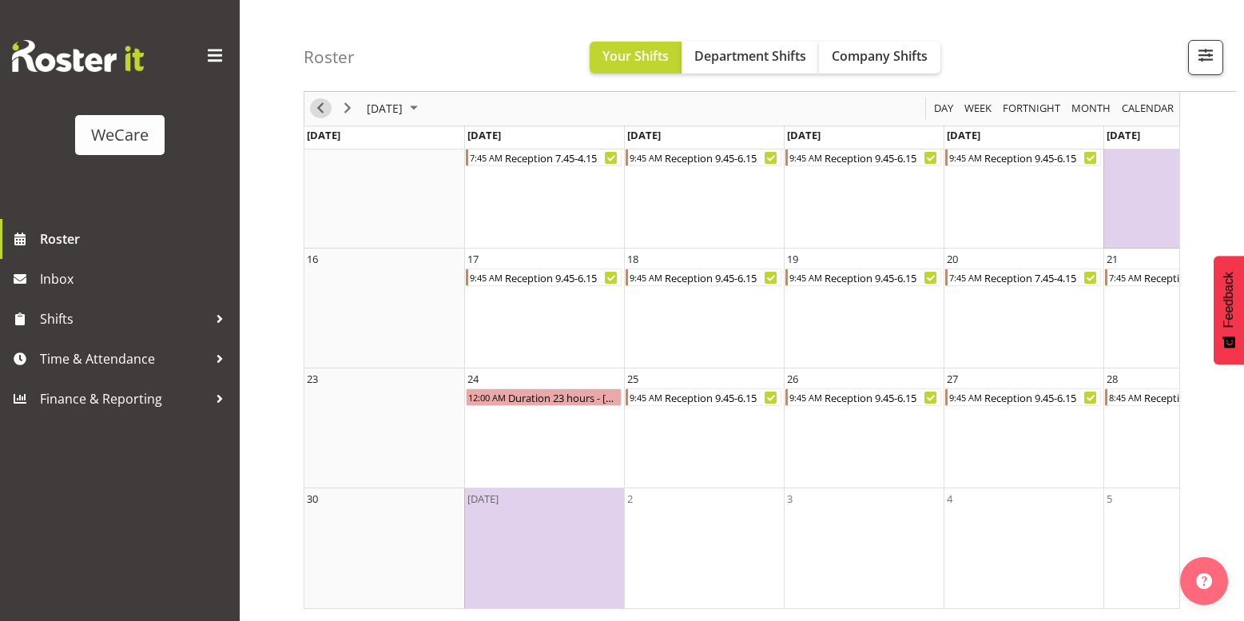
click at [324, 109] on span "Previous" at bounding box center [320, 109] width 19 height 20
